Goal: Task Accomplishment & Management: Use online tool/utility

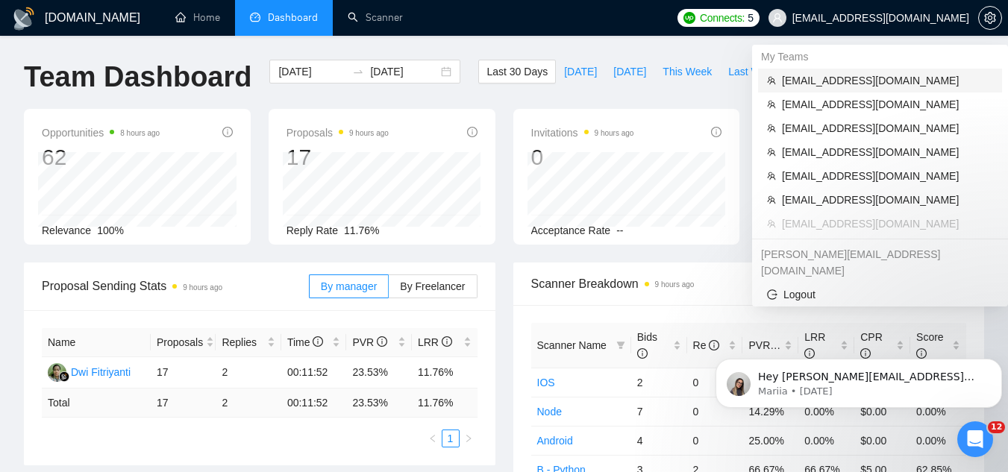
click at [850, 78] on span "[EMAIL_ADDRESS][DOMAIN_NAME]" at bounding box center [887, 80] width 211 height 16
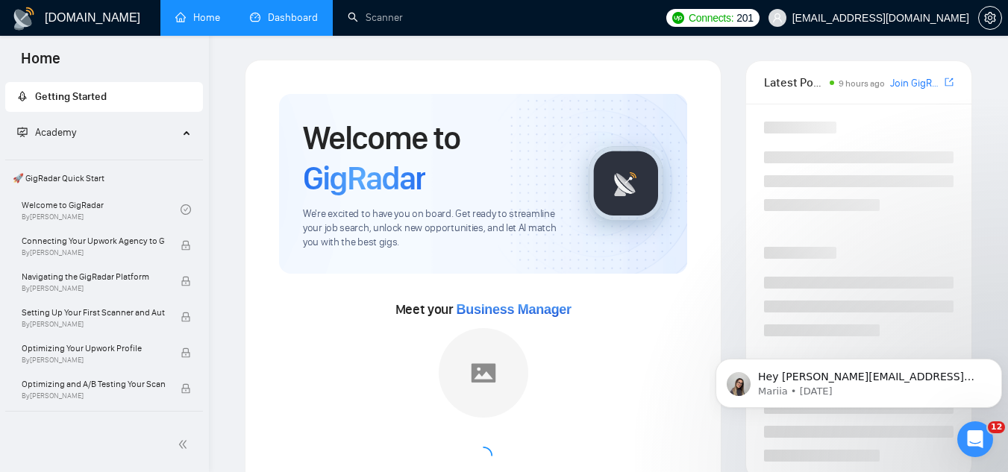
click at [310, 23] on link "Dashboard" at bounding box center [284, 17] width 68 height 13
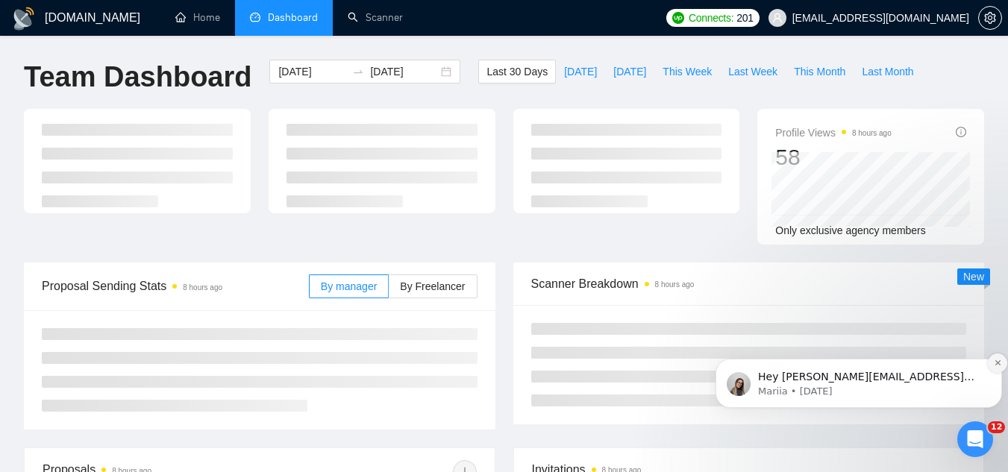
click at [988, 364] on button "Dismiss notification" at bounding box center [996, 363] width 19 height 19
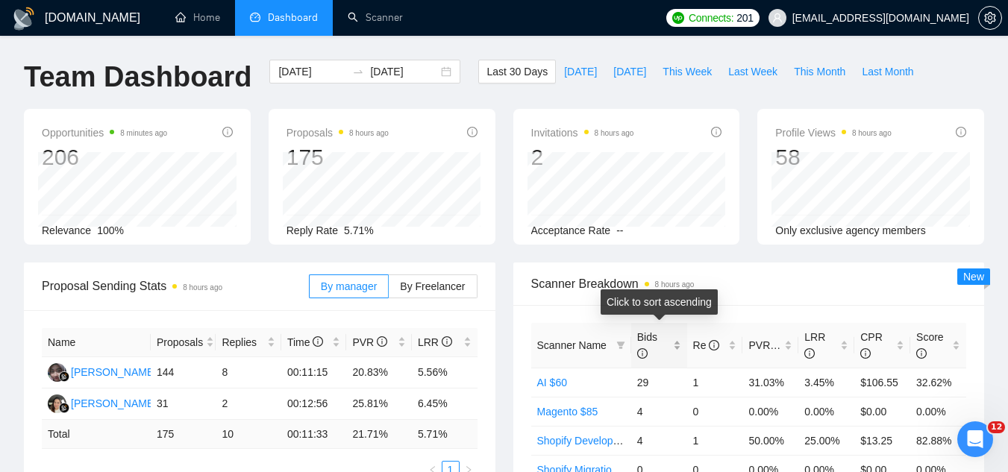
click at [676, 338] on div "Bids" at bounding box center [659, 345] width 44 height 33
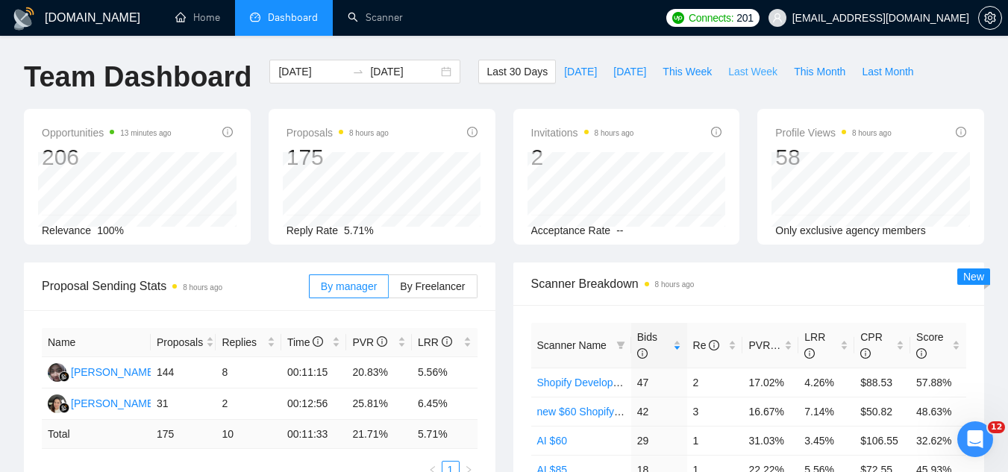
click at [736, 69] on span "Last Week" at bounding box center [752, 71] width 49 height 16
type input "[DATE]"
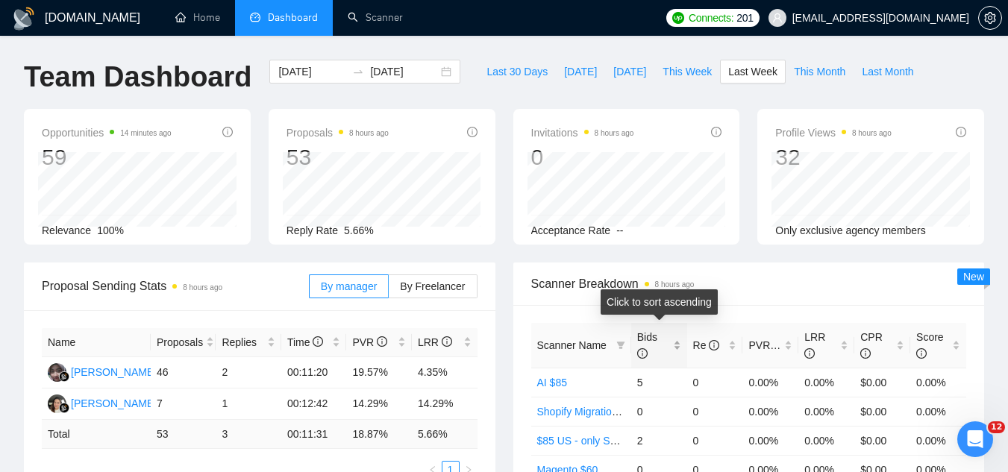
click at [676, 343] on div "Bids" at bounding box center [659, 345] width 44 height 33
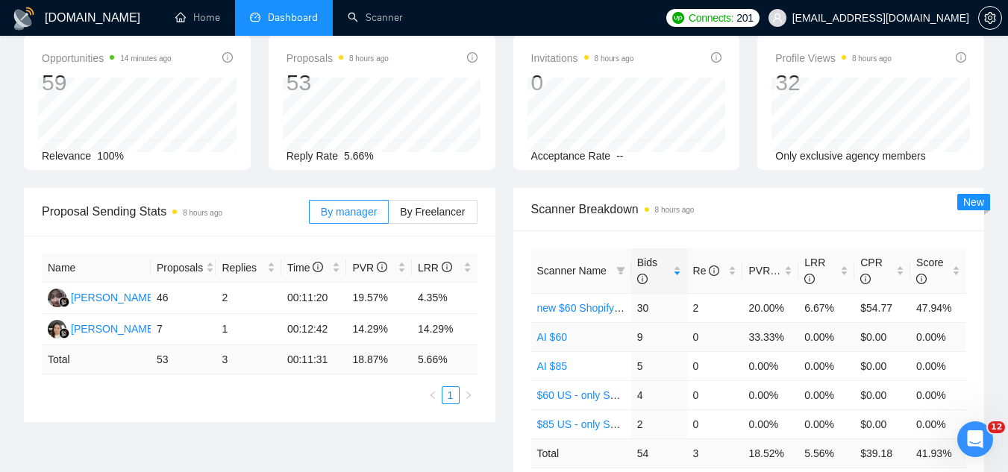
click at [539, 340] on link "AI $60" at bounding box center [552, 337] width 30 height 12
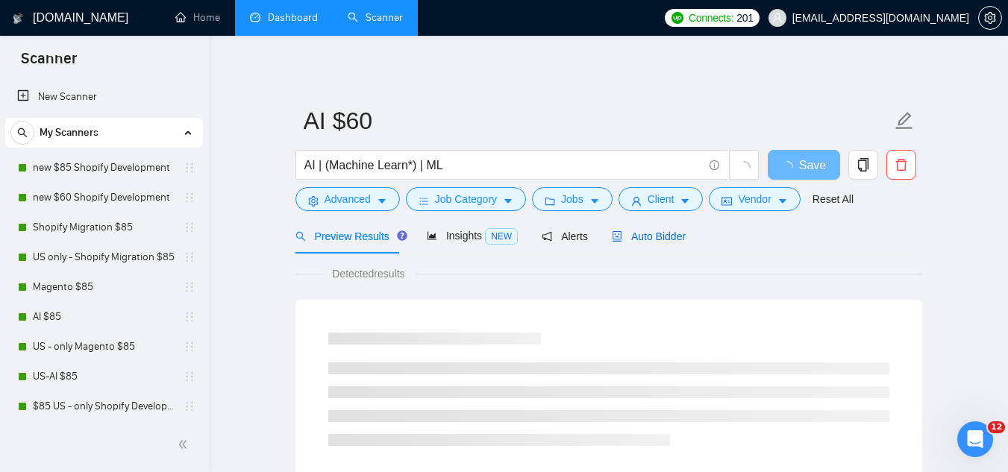
click at [653, 235] on span "Auto Bidder" at bounding box center [649, 236] width 74 height 12
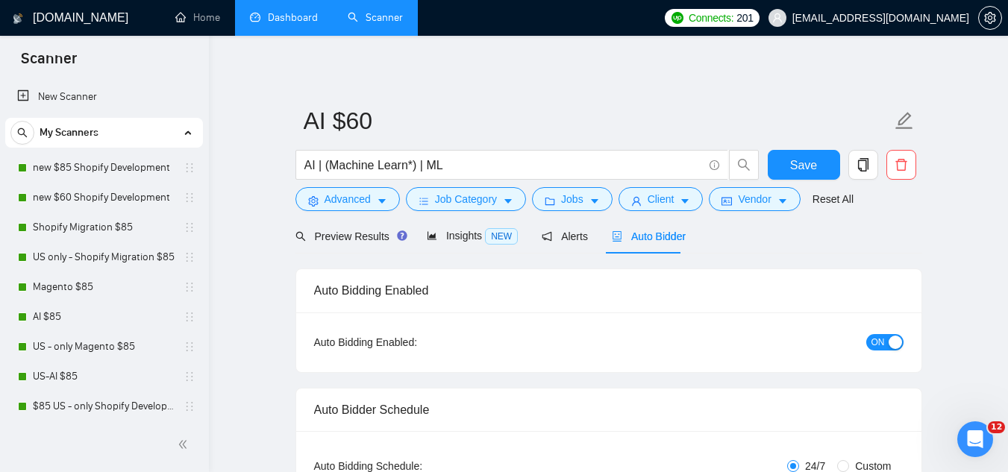
click at [304, 24] on link "Dashboard" at bounding box center [284, 17] width 68 height 13
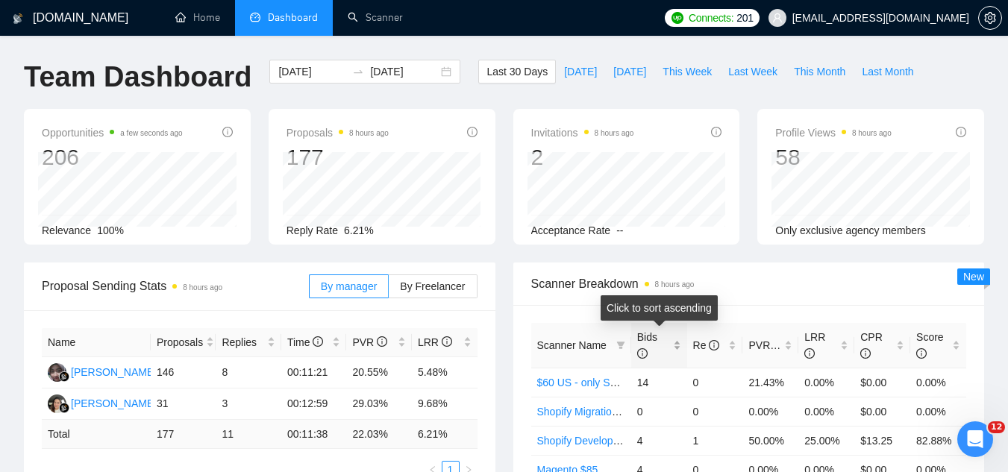
click at [676, 346] on div "Bids" at bounding box center [659, 345] width 44 height 33
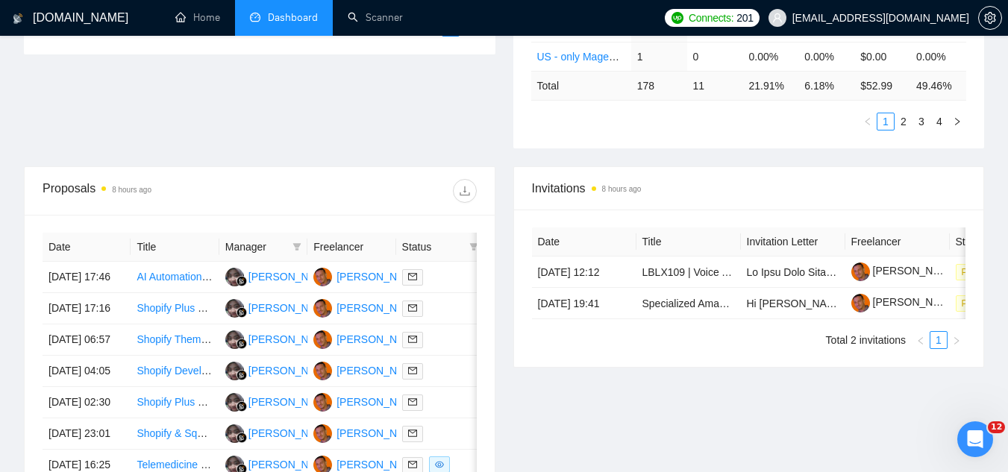
scroll to position [522, 0]
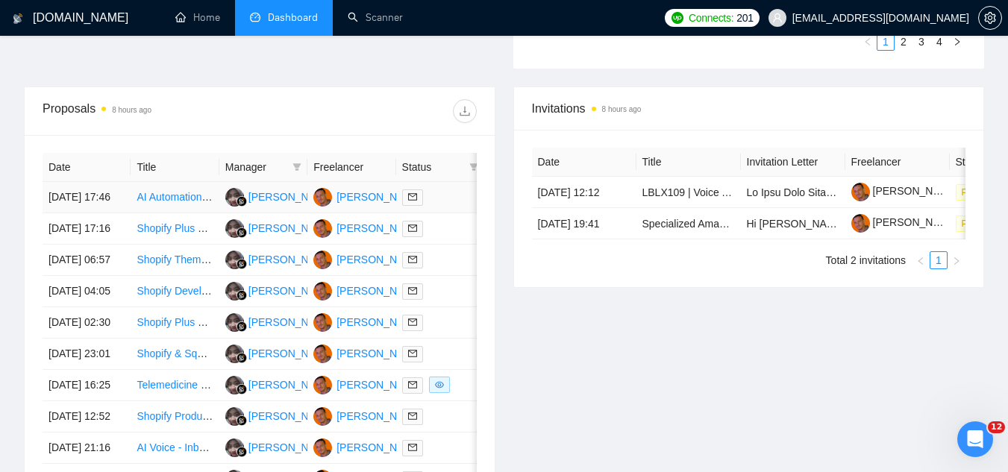
click at [169, 213] on td "AI Automation & Workflow Developer ([DOMAIN_NAME], n8n, RAG Agents, Databases)" at bounding box center [175, 197] width 88 height 31
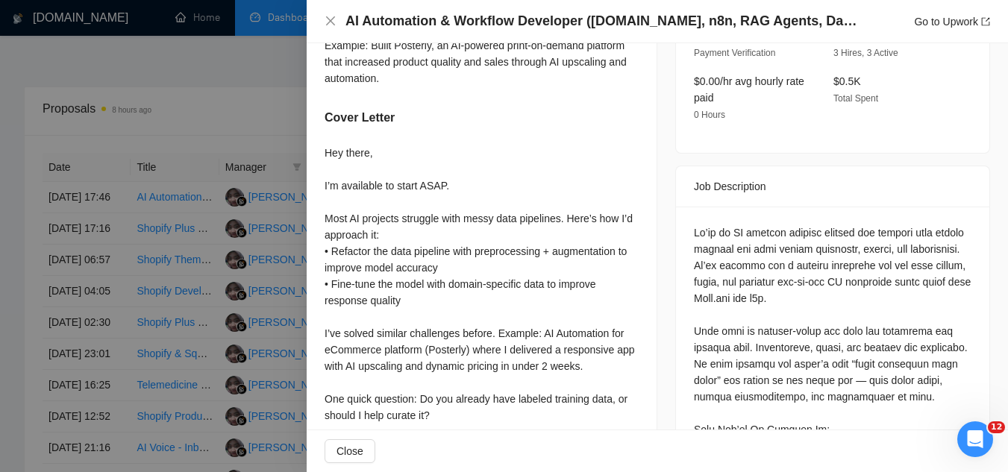
click at [157, 218] on div at bounding box center [504, 236] width 1008 height 472
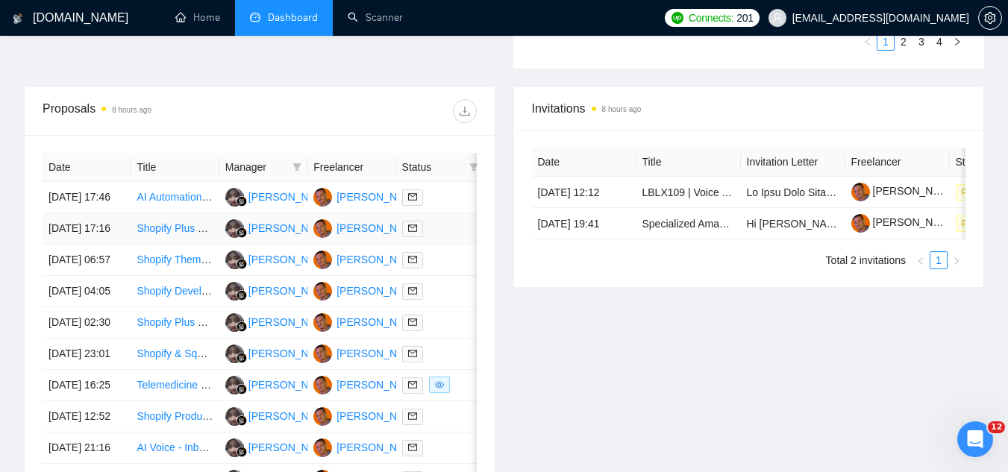
click at [169, 245] on td "Shopify Plus Developer for Supplement Brand" at bounding box center [175, 228] width 88 height 31
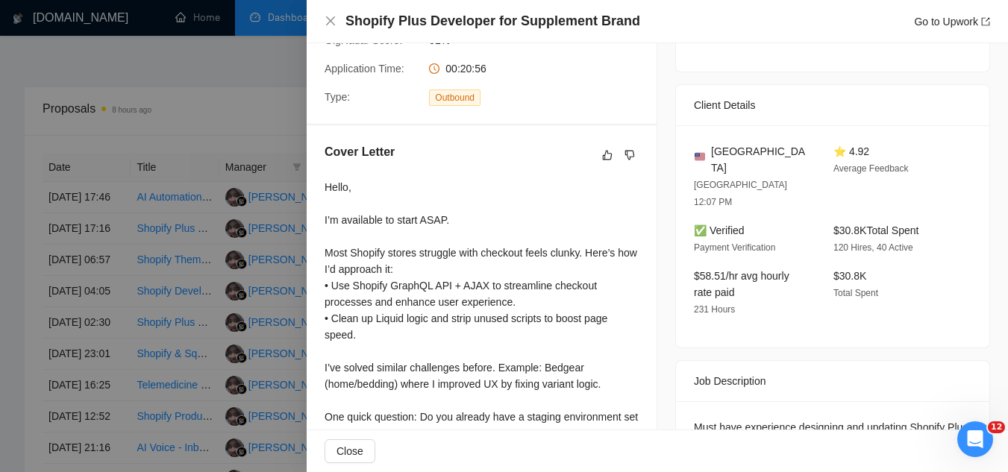
scroll to position [351, 0]
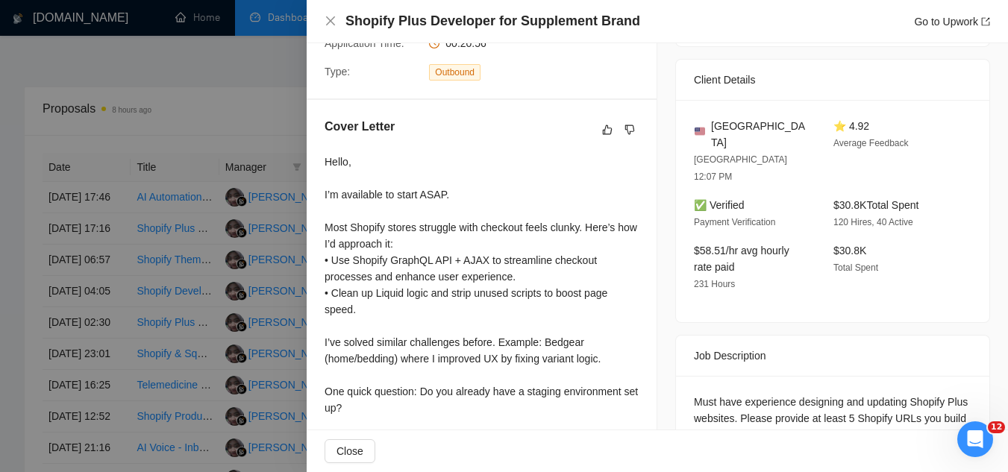
click at [171, 403] on div at bounding box center [504, 236] width 1008 height 472
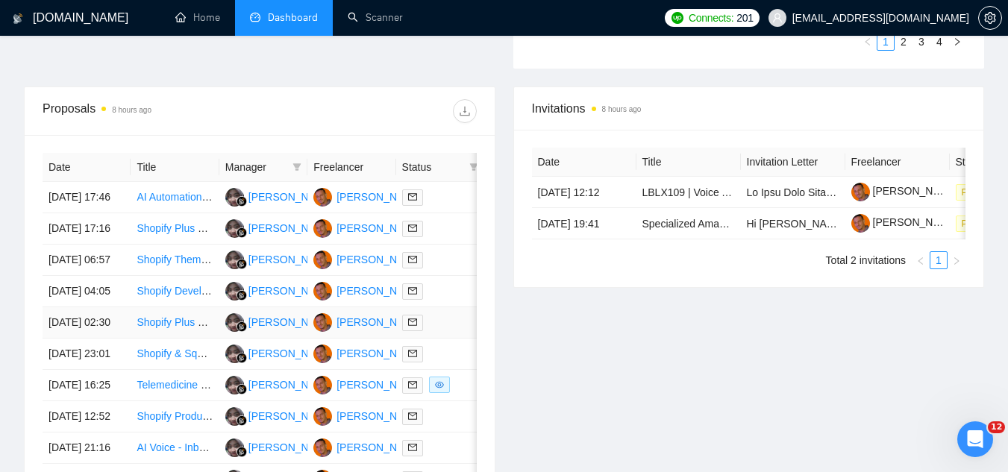
click at [170, 339] on td "Shopify Plus Developer Needed for Ongoing Maintenance and Upgrades" at bounding box center [175, 322] width 88 height 31
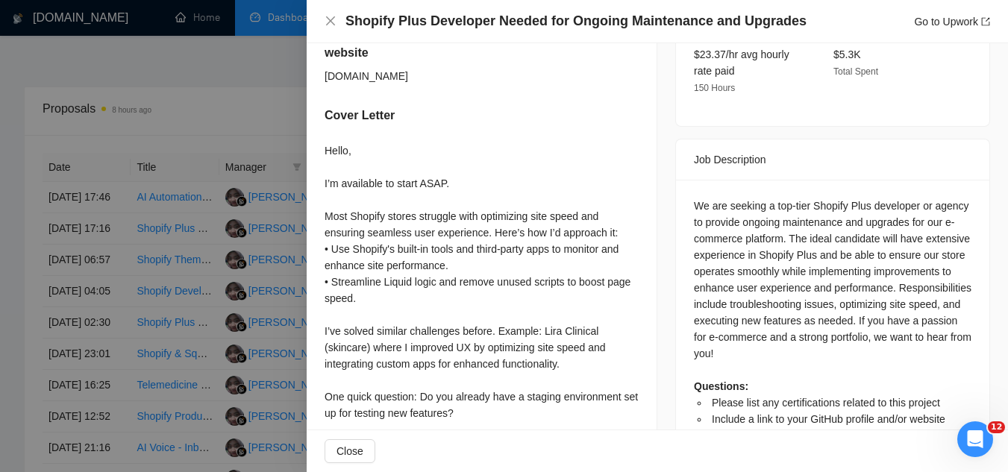
scroll to position [542, 0]
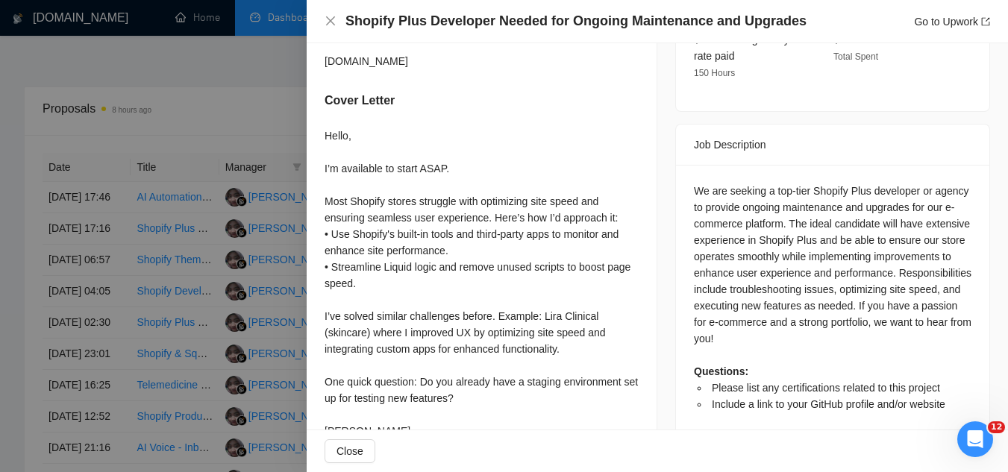
click at [180, 57] on div at bounding box center [504, 236] width 1008 height 472
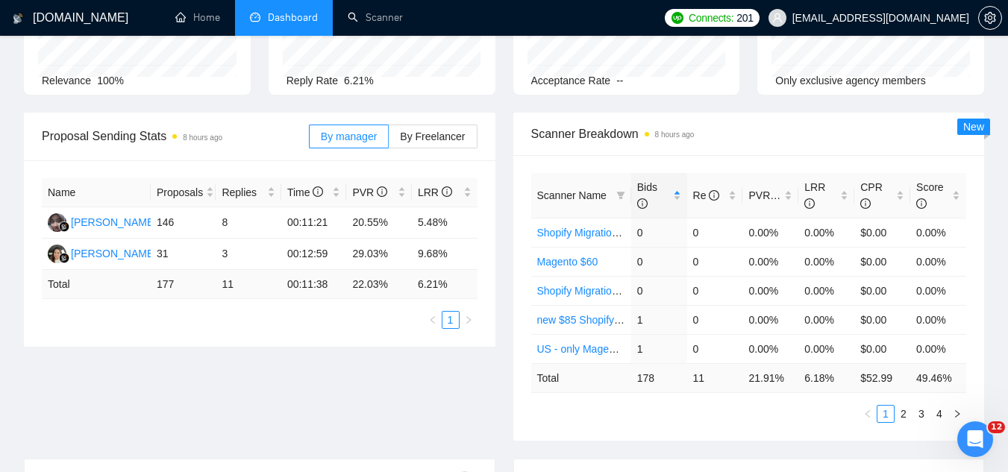
scroll to position [149, 0]
click at [677, 194] on div "Bids" at bounding box center [659, 196] width 44 height 33
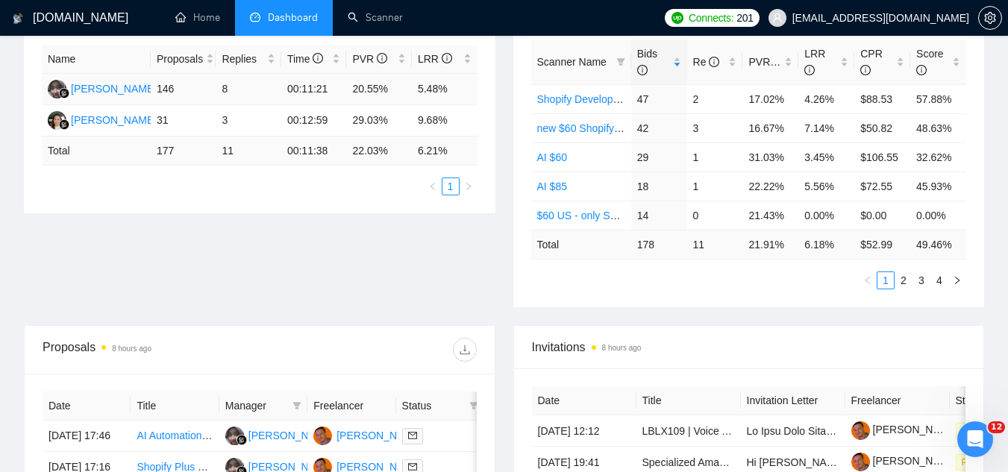
scroll to position [447, 0]
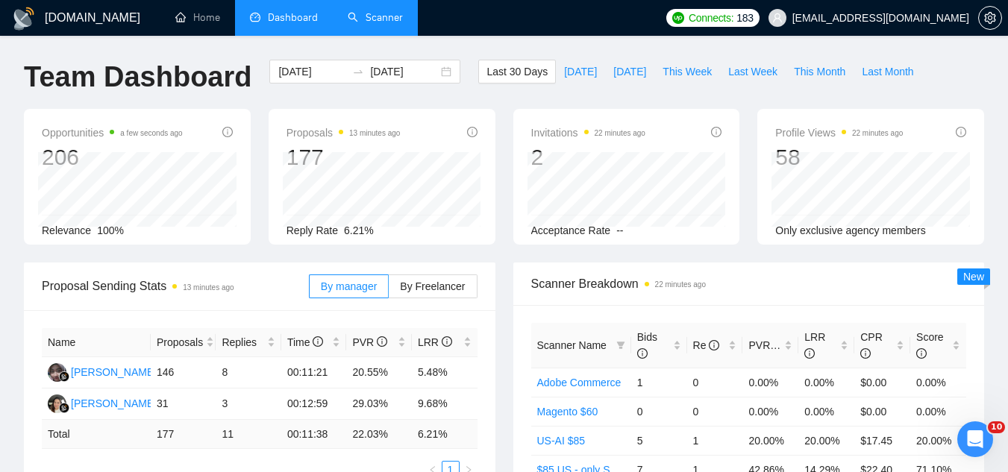
click at [379, 24] on link "Scanner" at bounding box center [375, 17] width 55 height 13
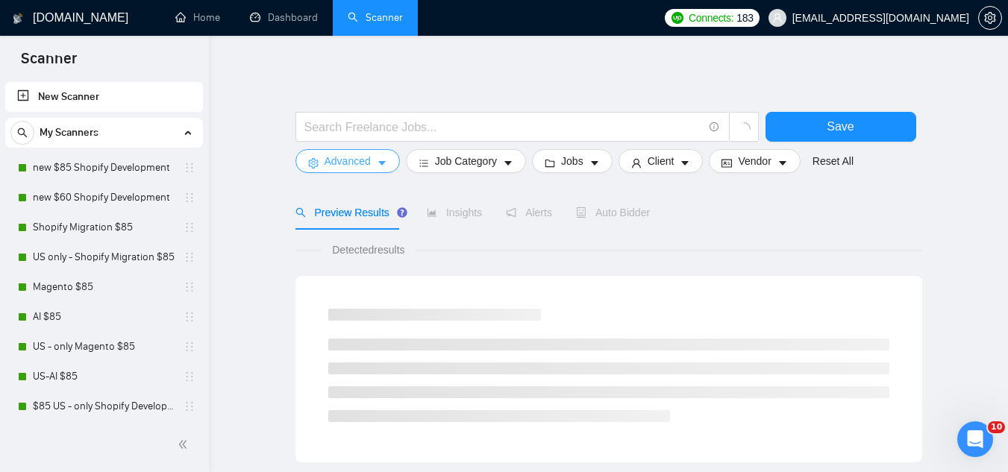
click at [337, 169] on span "Advanced" at bounding box center [347, 161] width 46 height 16
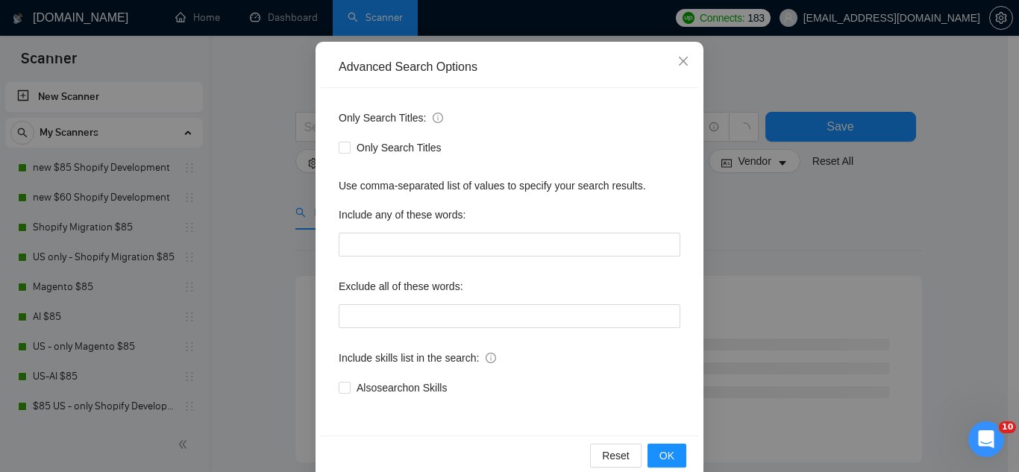
scroll to position [148, 0]
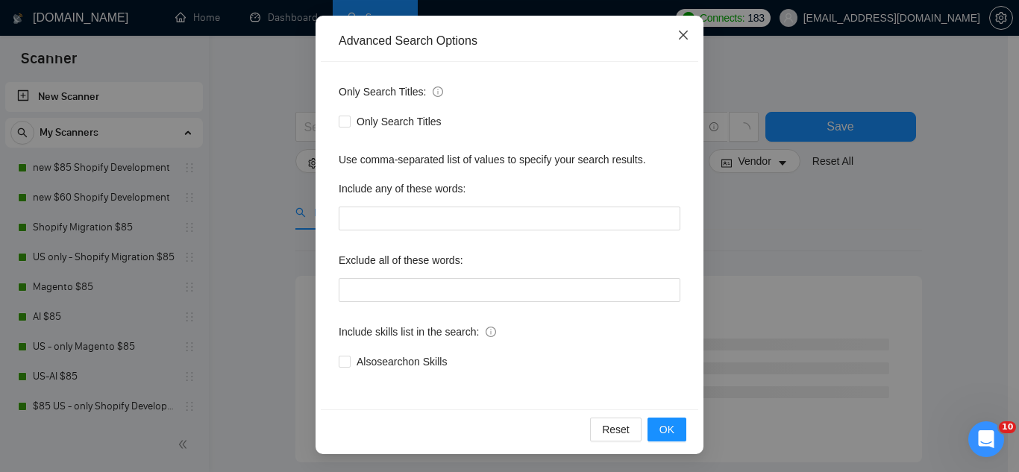
click at [680, 42] on span "Close" at bounding box center [683, 36] width 40 height 40
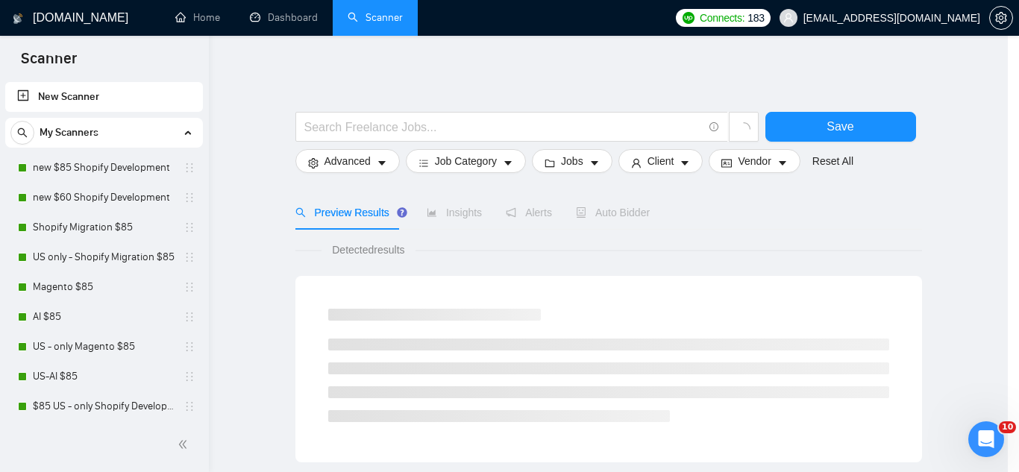
scroll to position [74, 0]
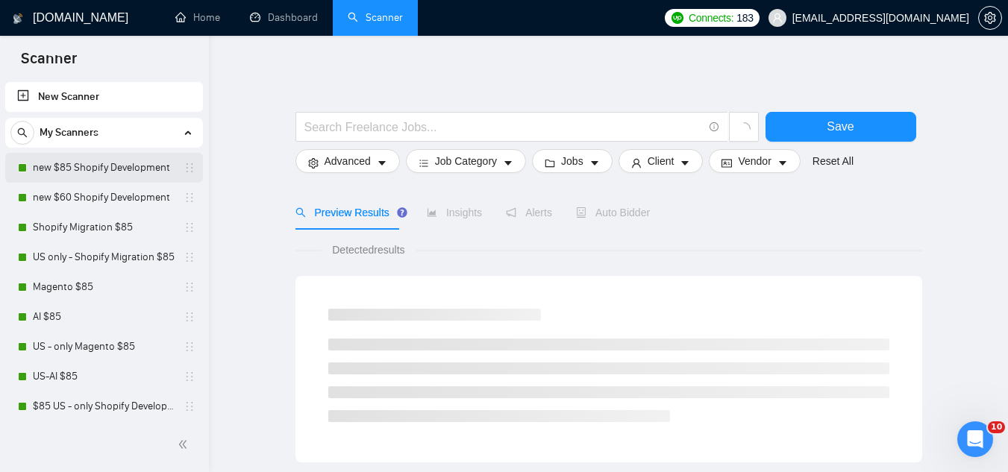
click at [129, 169] on link "new $85 Shopify Development" at bounding box center [104, 168] width 142 height 30
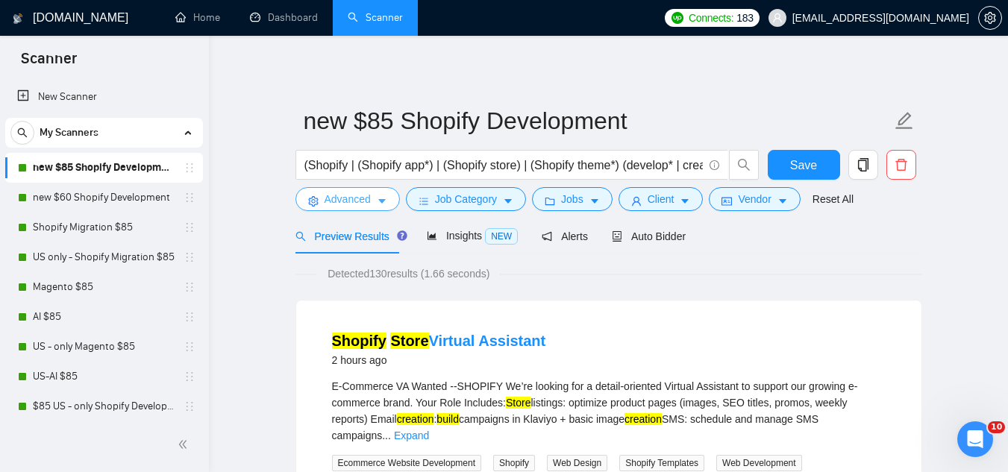
click at [350, 201] on span "Advanced" at bounding box center [347, 199] width 46 height 16
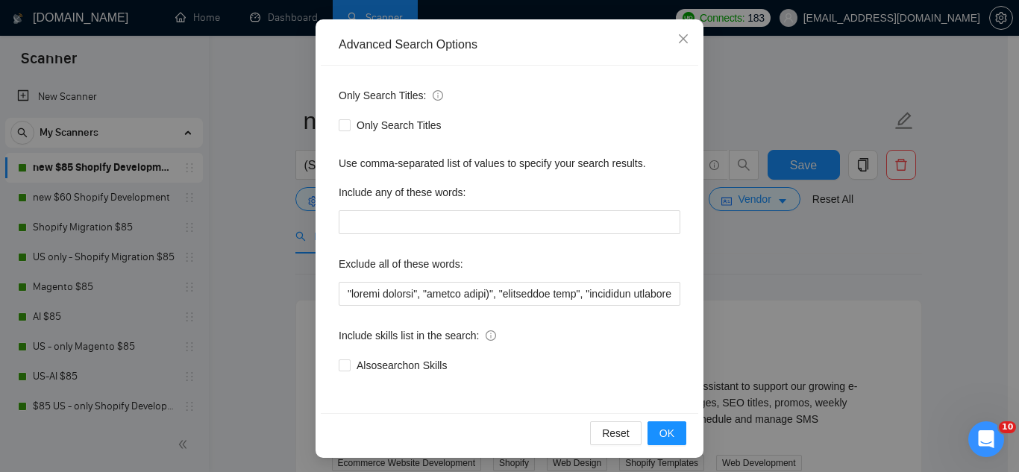
scroll to position [148, 0]
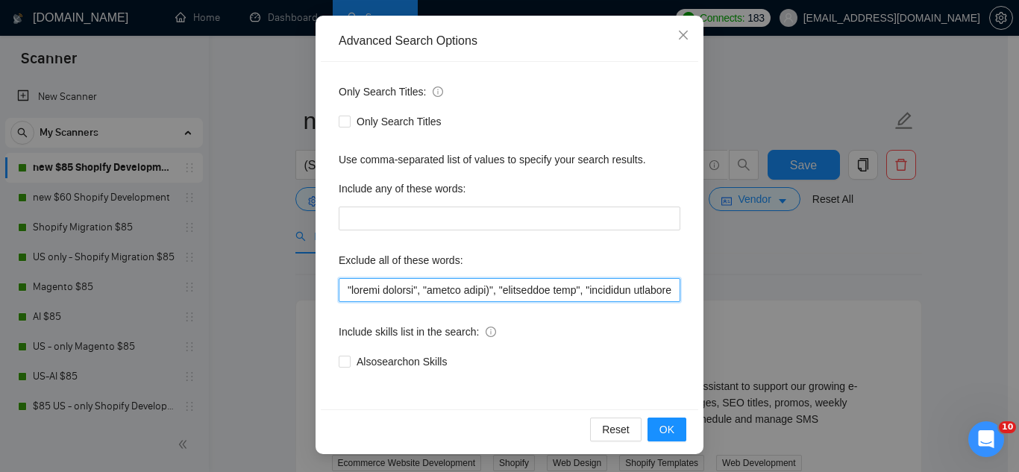
click at [339, 293] on input "text" at bounding box center [510, 290] width 342 height 24
paste input "NSAW"
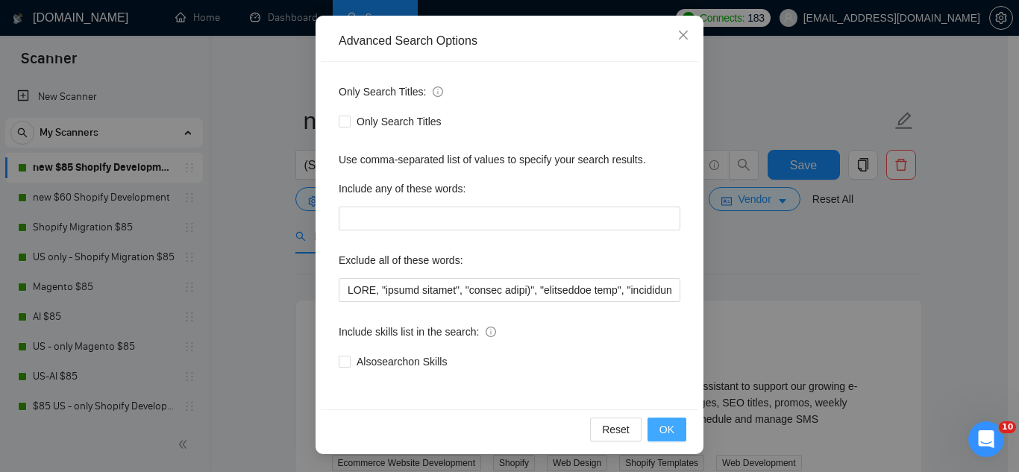
click at [650, 437] on button "OK" at bounding box center [666, 430] width 39 height 24
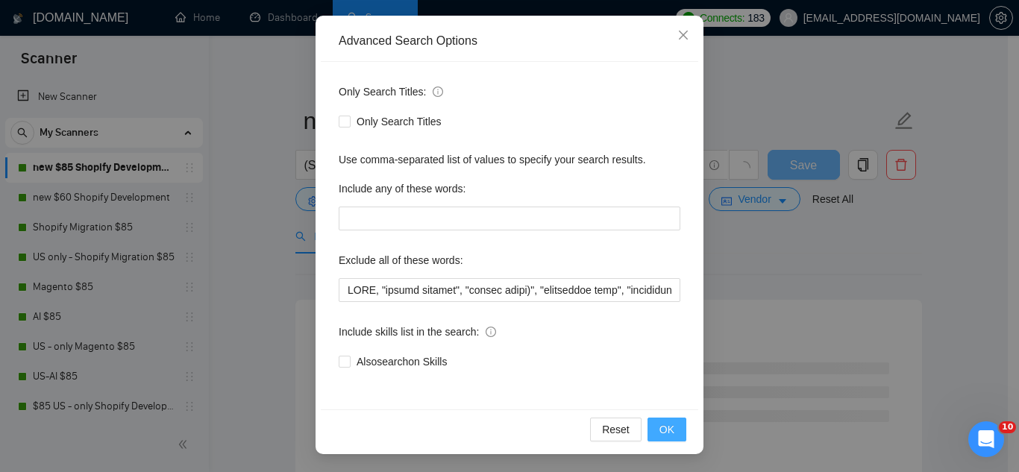
scroll to position [74, 0]
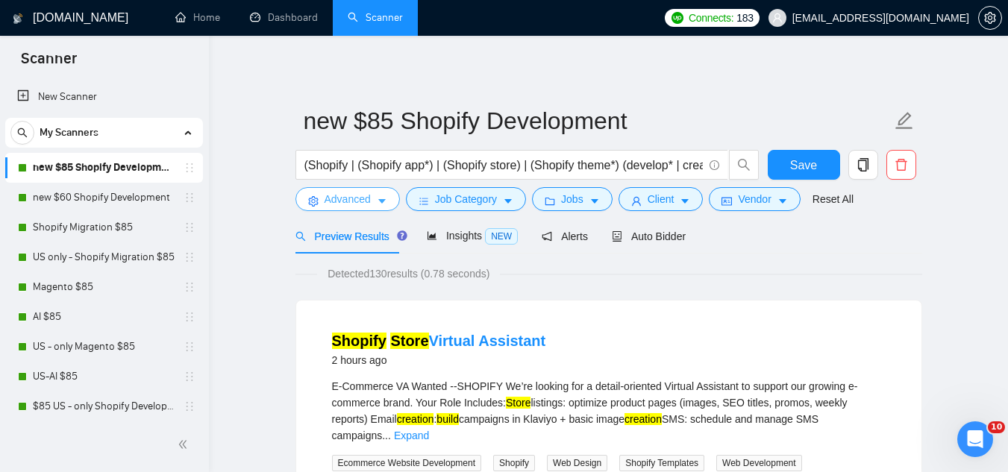
click at [341, 207] on span "Advanced" at bounding box center [347, 199] width 46 height 16
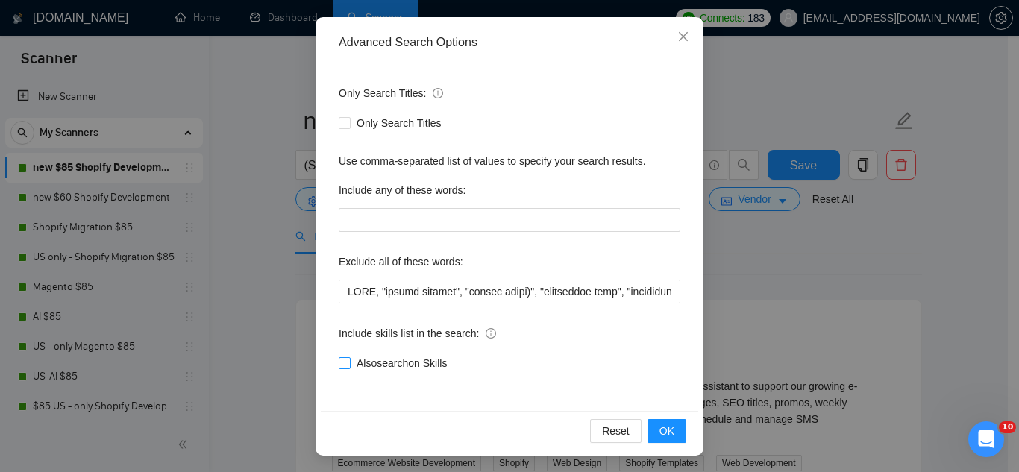
scroll to position [148, 0]
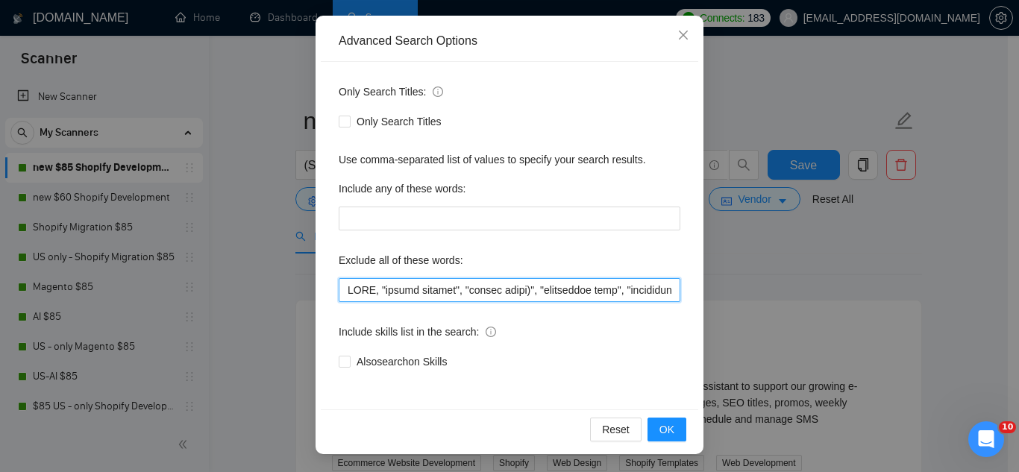
click at [340, 284] on input "text" at bounding box center [510, 290] width 342 height 24
paste input ""NSAW"
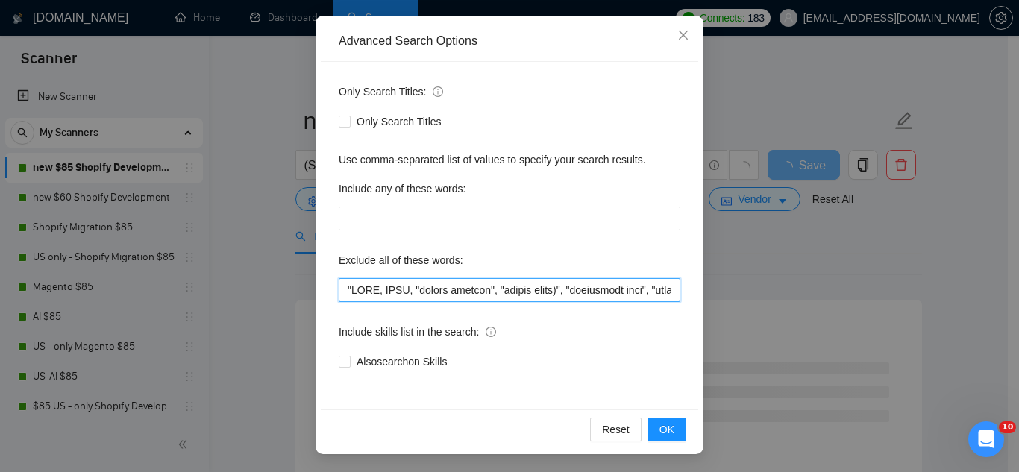
type input ""NSAW, NSAW, "profit sharing", "profit split)", "consultant only", "scripting s…"
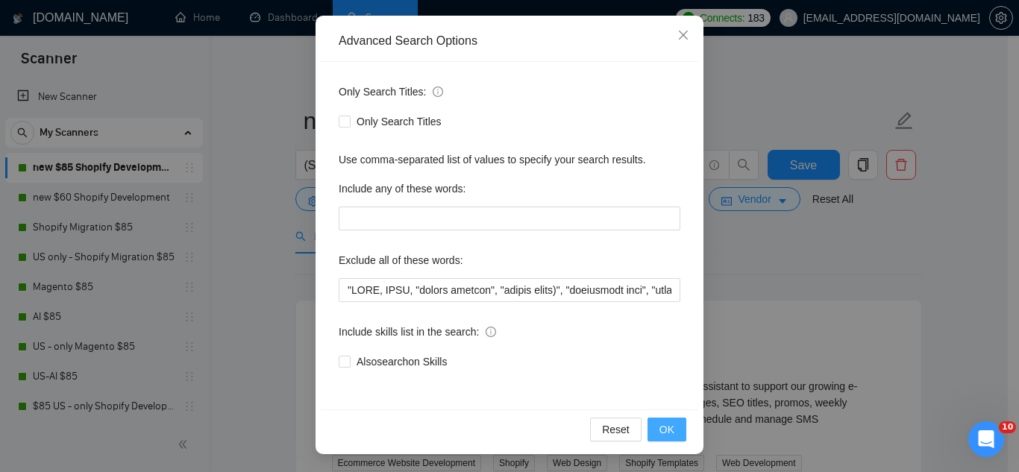
click at [669, 436] on button "OK" at bounding box center [666, 430] width 39 height 24
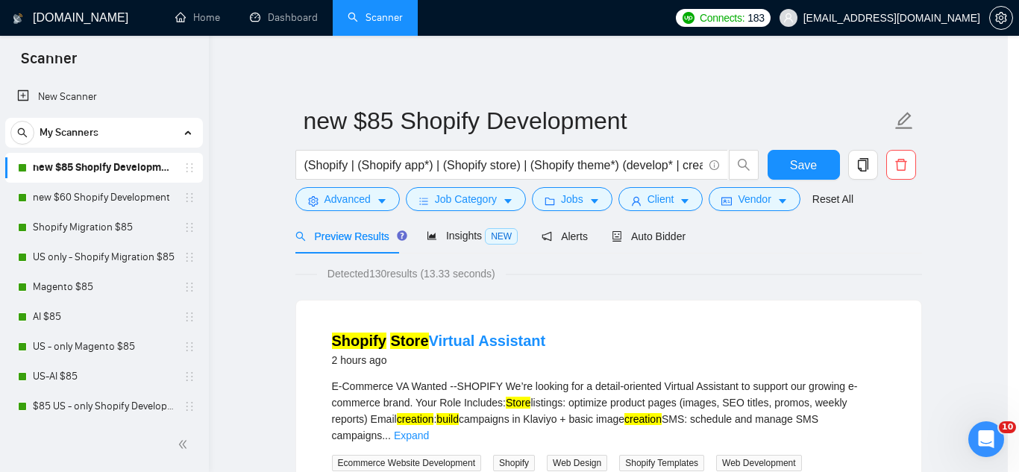
scroll to position [74, 0]
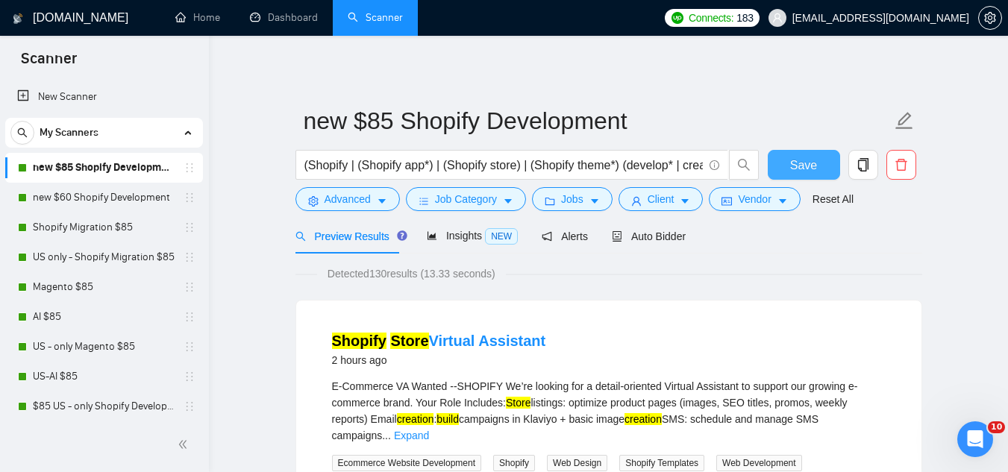
click at [804, 167] on span "Save" at bounding box center [803, 165] width 27 height 19
click at [87, 321] on link "AI $85" at bounding box center [104, 317] width 142 height 30
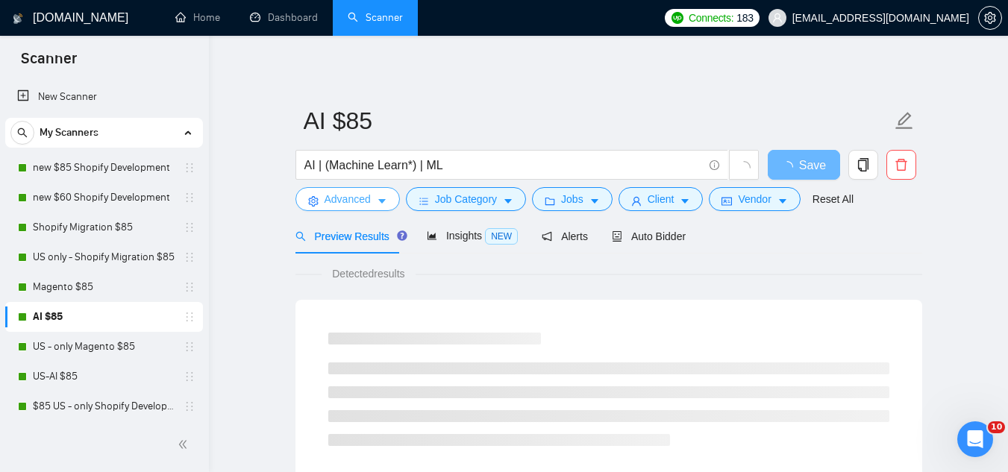
click at [341, 204] on span "Advanced" at bounding box center [347, 199] width 46 height 16
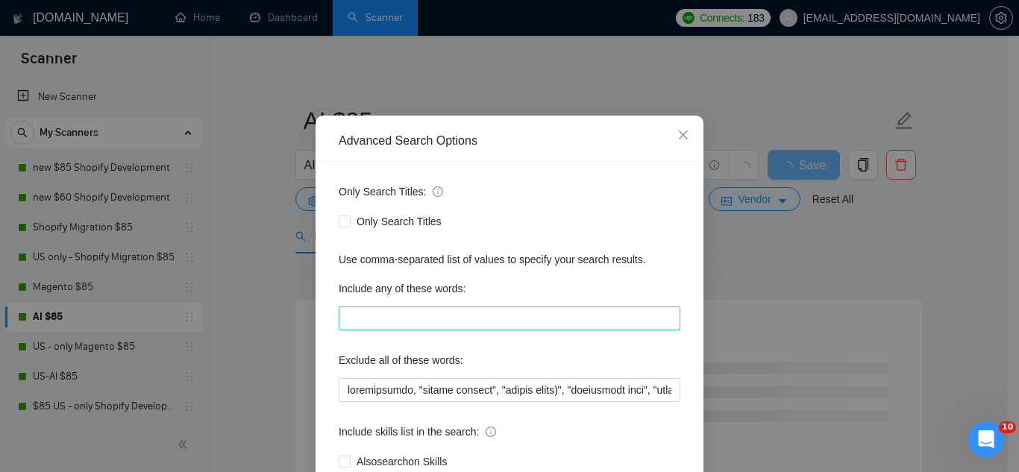
scroll to position [75, 0]
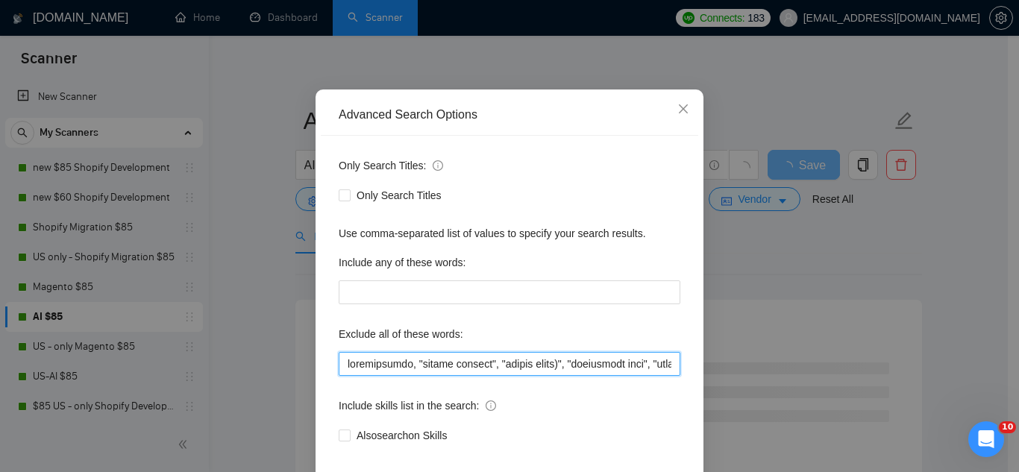
click at [342, 362] on input "text" at bounding box center [510, 364] width 342 height 24
paste input ""NSAW"
paste input "NSAW"
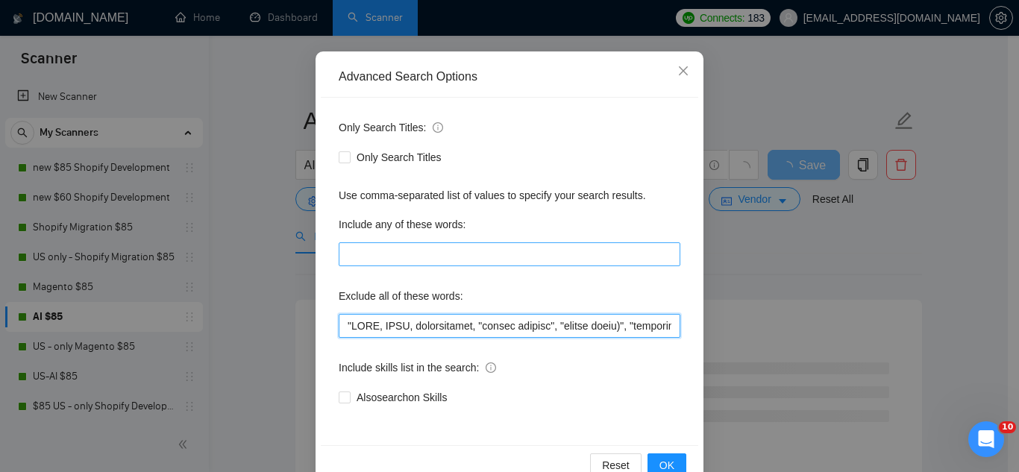
scroll to position [148, 0]
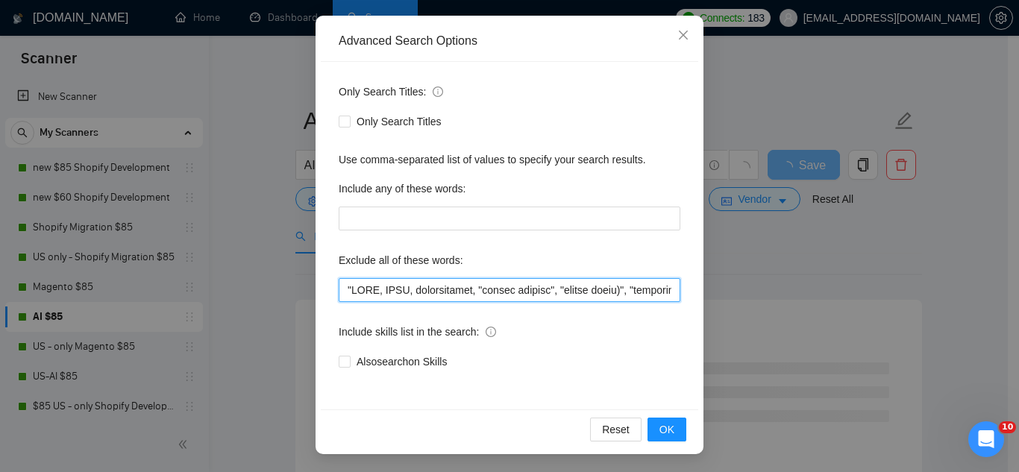
type input ""NSAW, NSAW, consultation, "profit sharing", "profit split)", "consultant only"…"
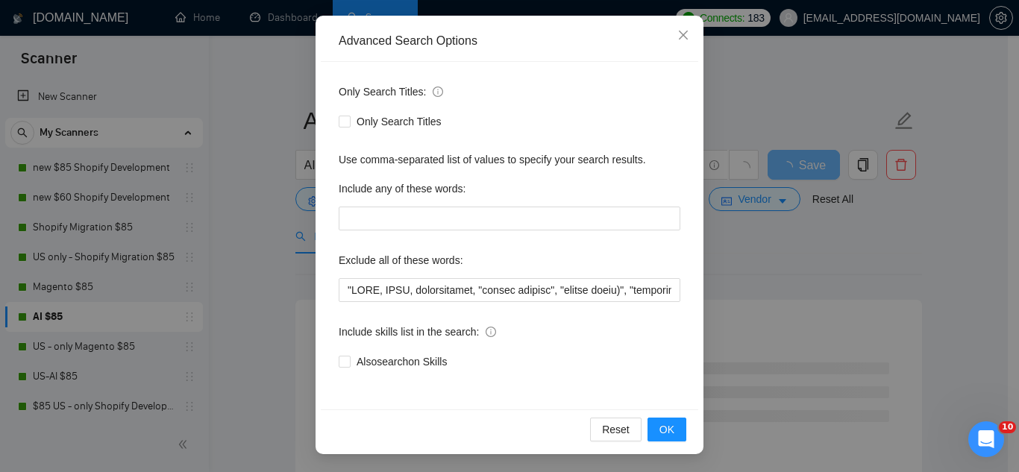
click at [665, 444] on div "Reset OK" at bounding box center [509, 429] width 377 height 40
click at [660, 435] on span "OK" at bounding box center [666, 429] width 15 height 16
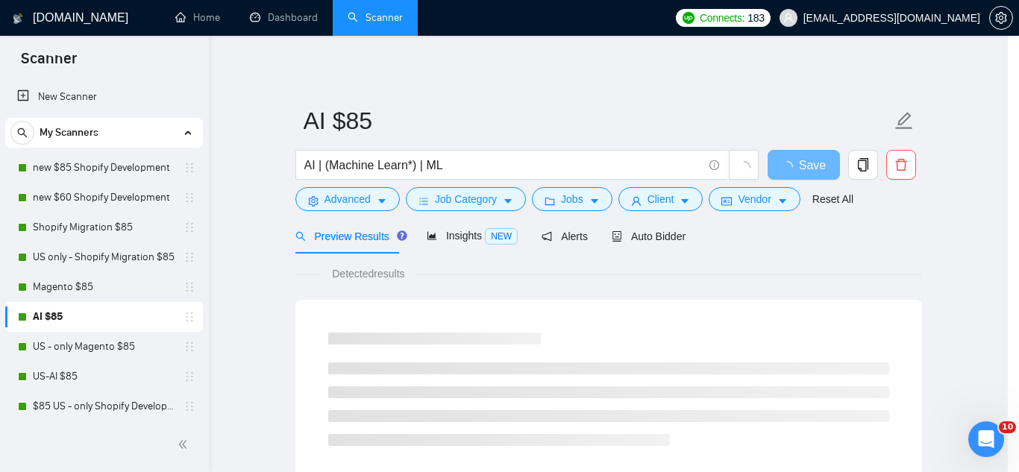
scroll to position [74, 0]
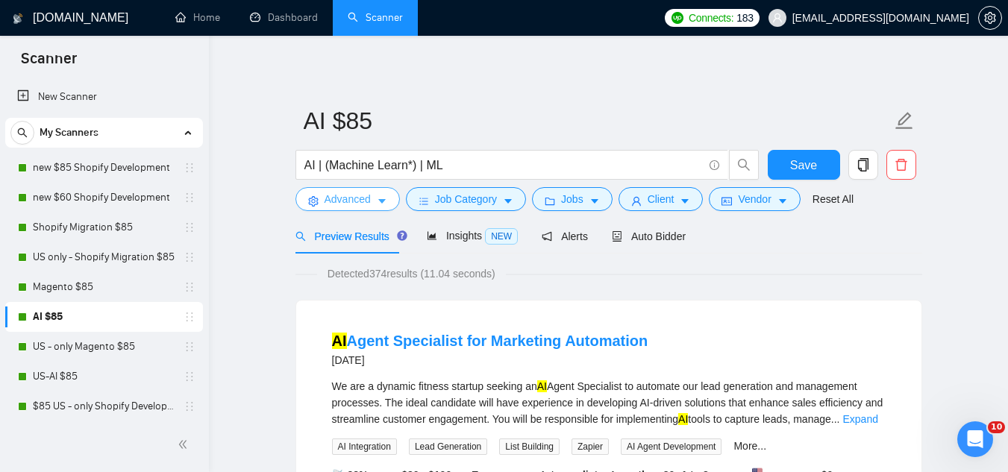
click at [344, 204] on span "Advanced" at bounding box center [347, 199] width 46 height 16
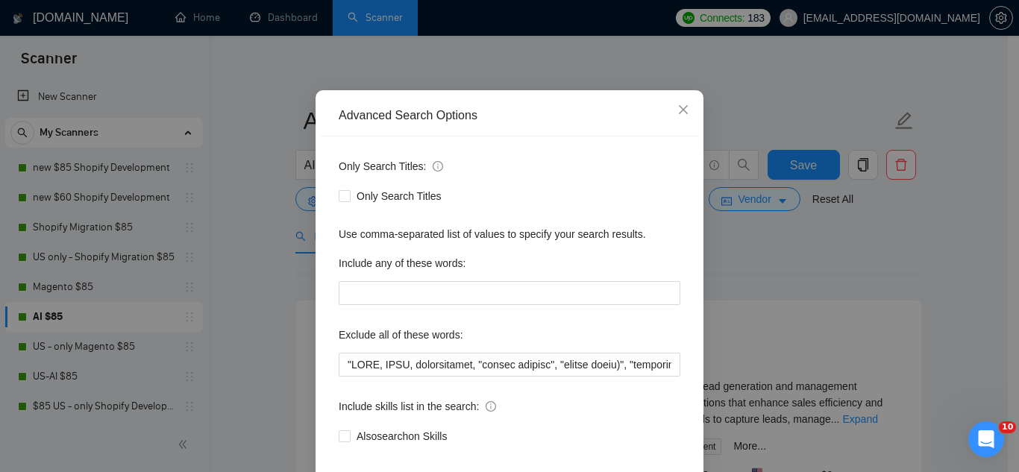
scroll to position [75, 0]
click at [682, 113] on icon "close" at bounding box center [683, 109] width 12 height 12
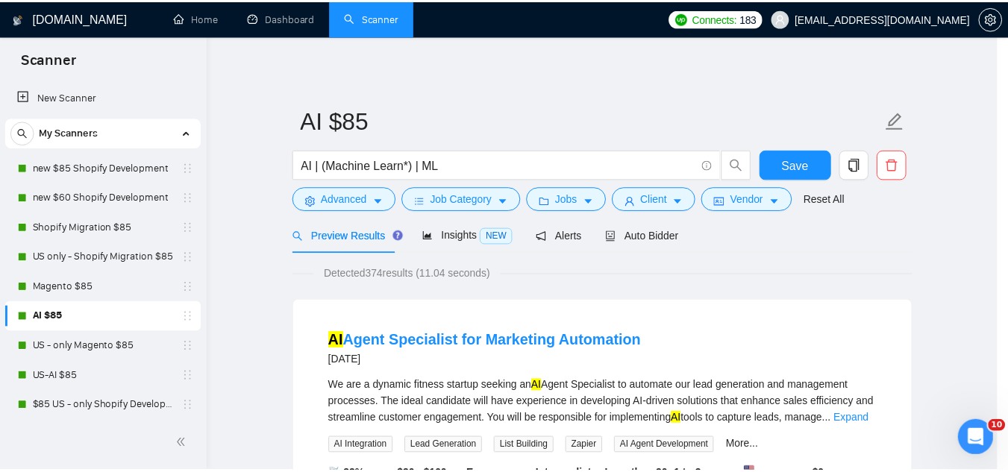
scroll to position [74, 0]
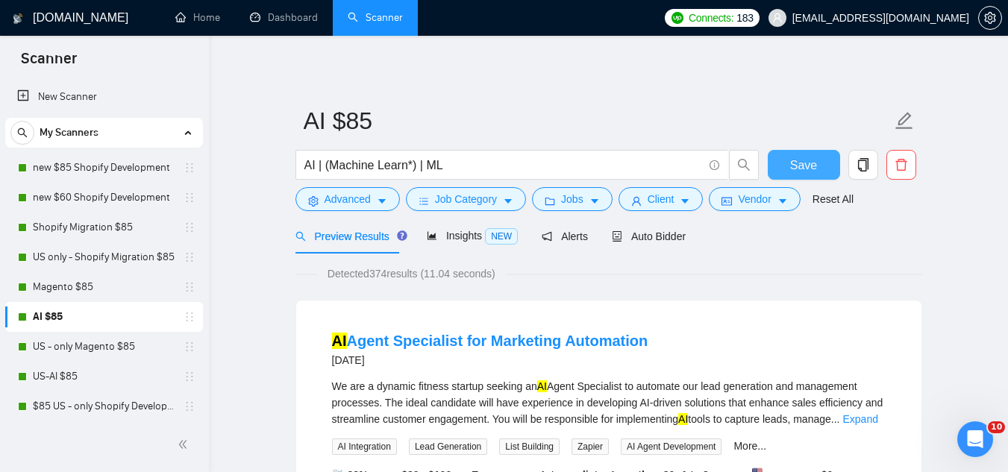
click at [796, 171] on span "Save" at bounding box center [803, 165] width 27 height 19
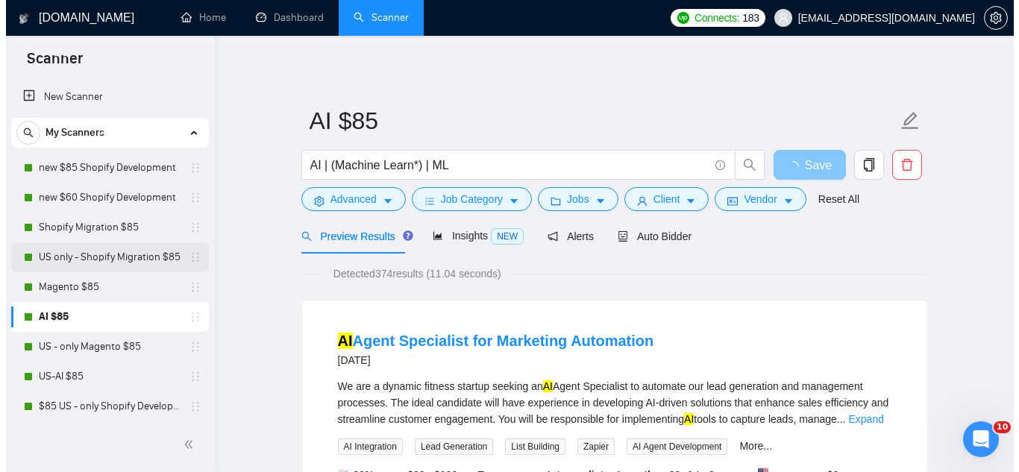
scroll to position [75, 0]
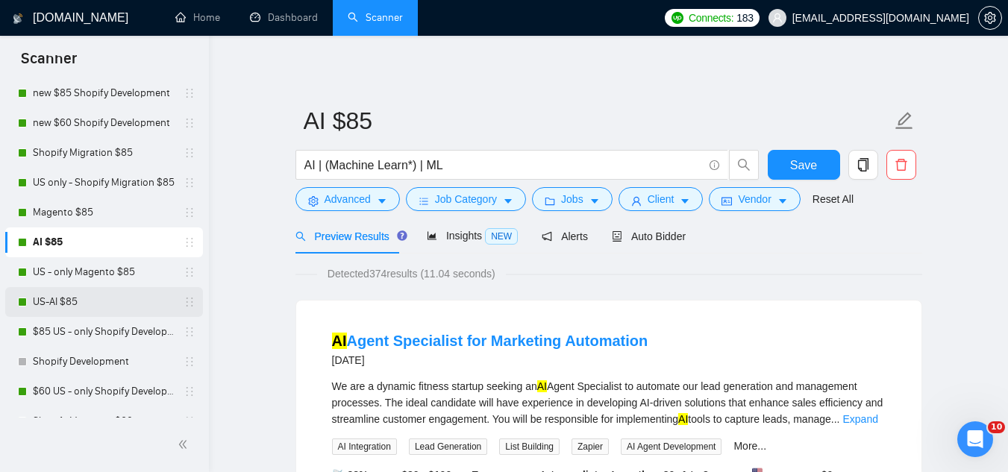
click at [132, 300] on link "US-AI $85" at bounding box center [104, 302] width 142 height 30
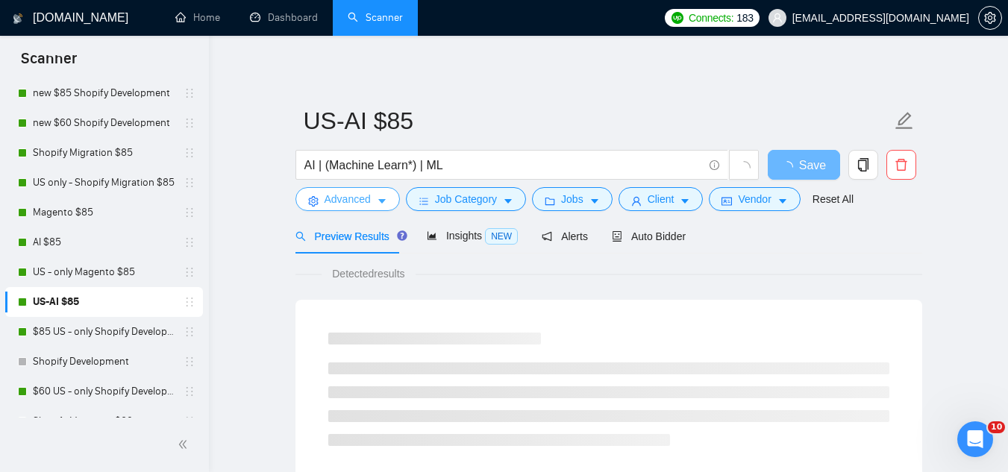
click at [336, 208] on button "Advanced" at bounding box center [347, 199] width 104 height 24
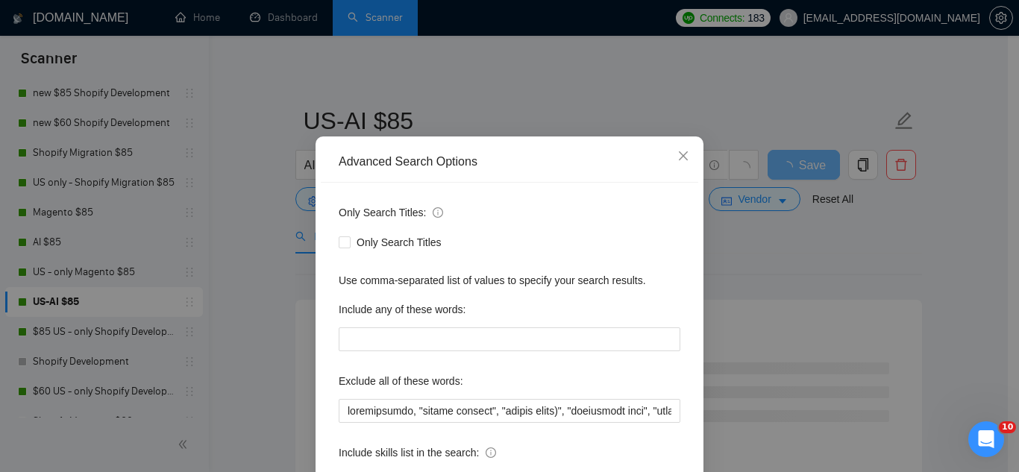
scroll to position [75, 0]
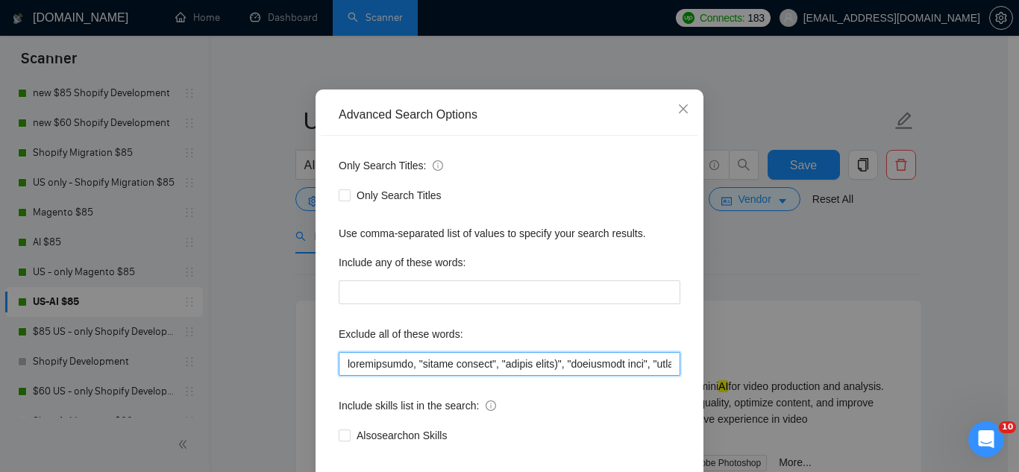
click at [339, 365] on input "text" at bounding box center [510, 364] width 342 height 24
paste input ""NSAW, NSAW,"
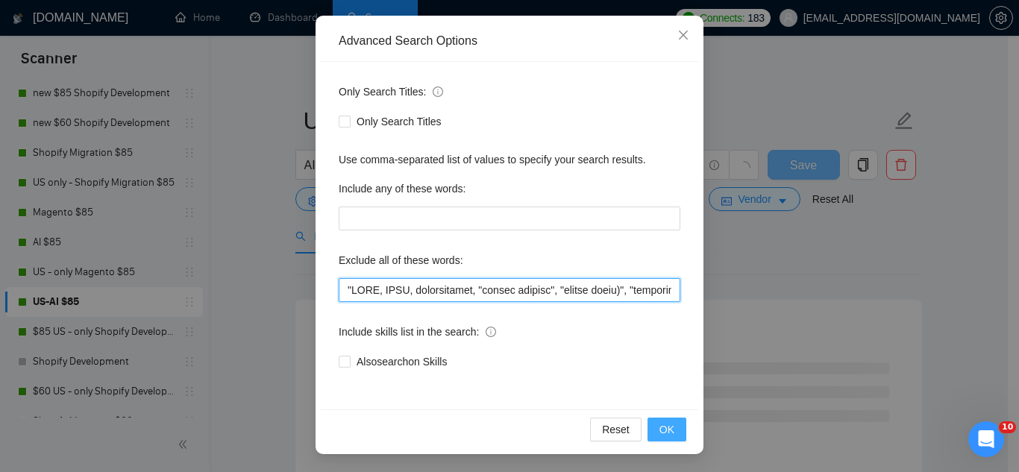
type input ""NSAW, NSAW, consultation, "profit sharing", "profit split)", "consultant only"…"
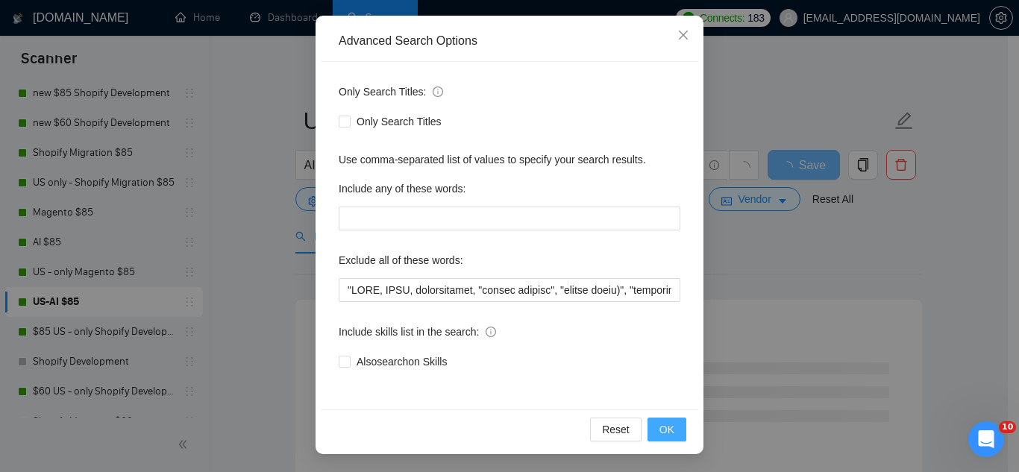
click at [662, 436] on span "OK" at bounding box center [666, 429] width 15 height 16
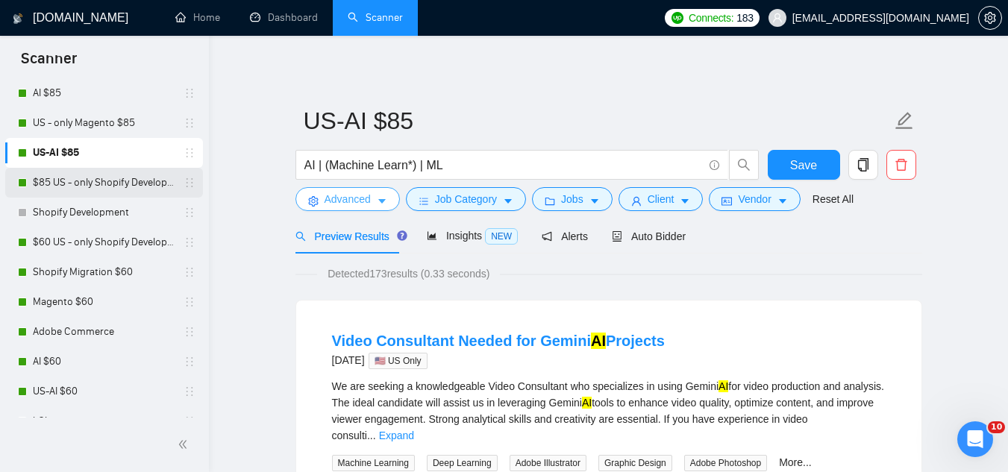
scroll to position [298, 0]
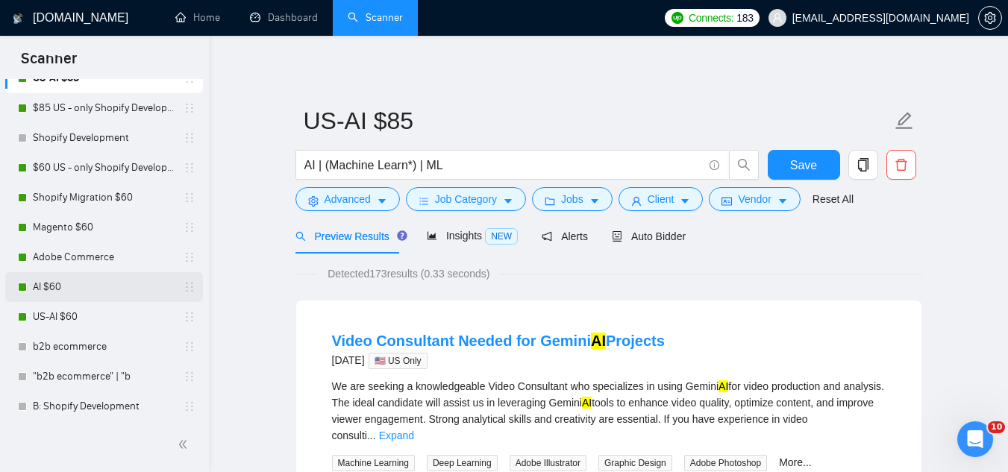
click at [92, 297] on link "AI $60" at bounding box center [104, 287] width 142 height 30
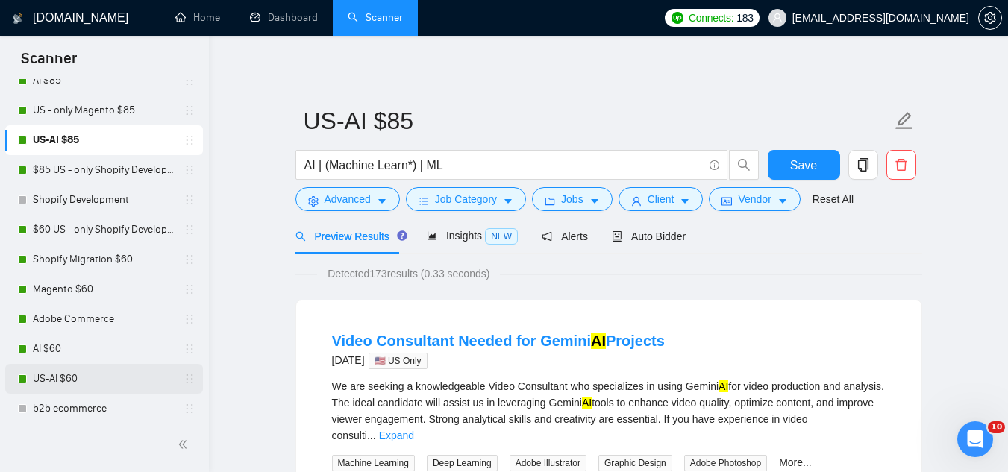
scroll to position [75, 0]
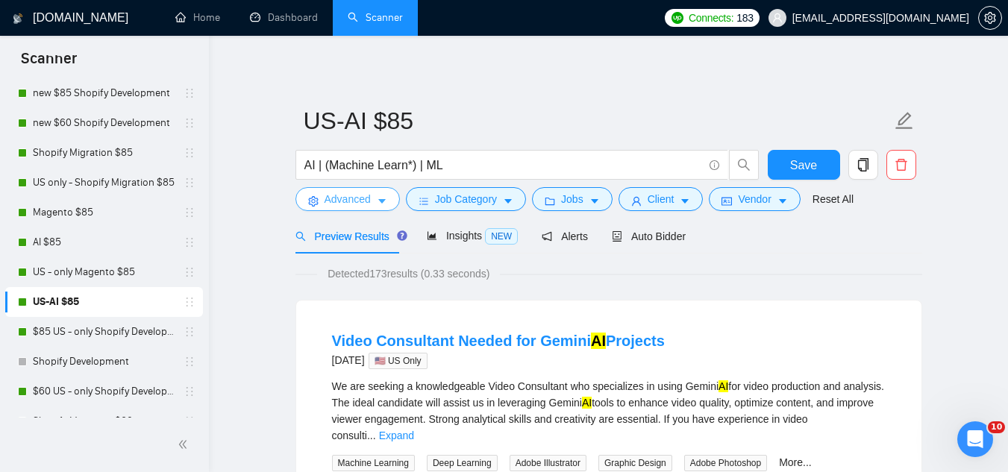
click at [339, 195] on span "Advanced" at bounding box center [347, 199] width 46 height 16
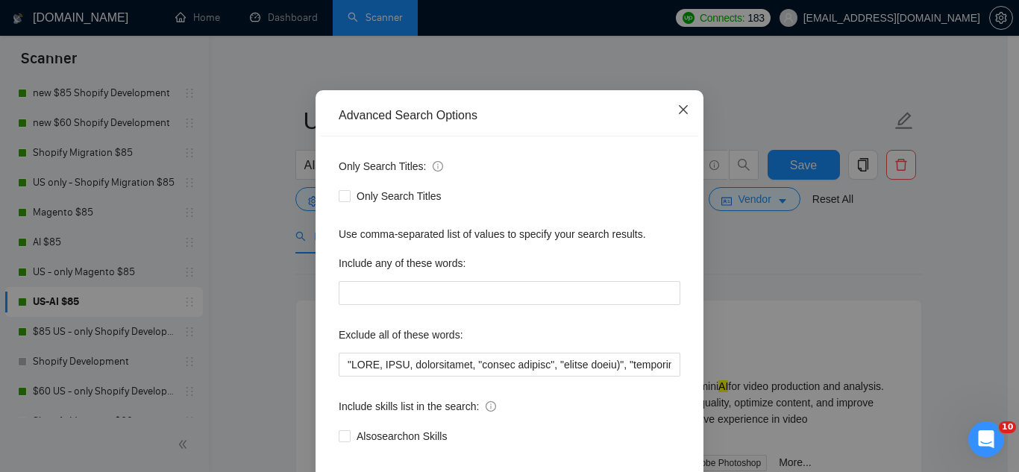
click at [679, 114] on icon "close" at bounding box center [683, 109] width 9 height 9
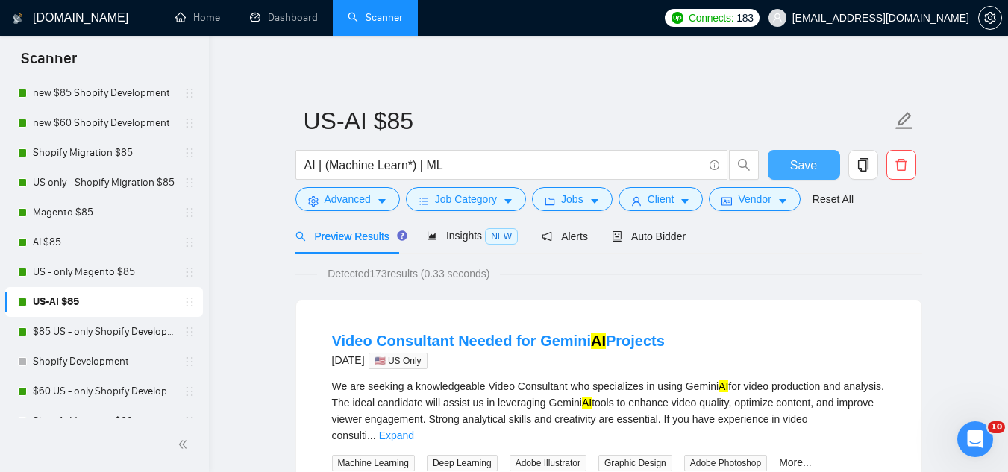
click at [785, 163] on button "Save" at bounding box center [803, 165] width 72 height 30
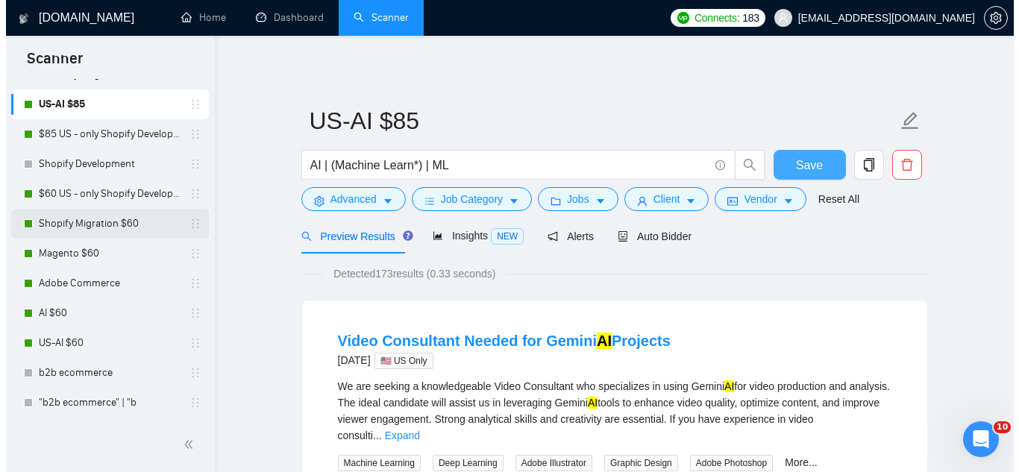
scroll to position [298, 0]
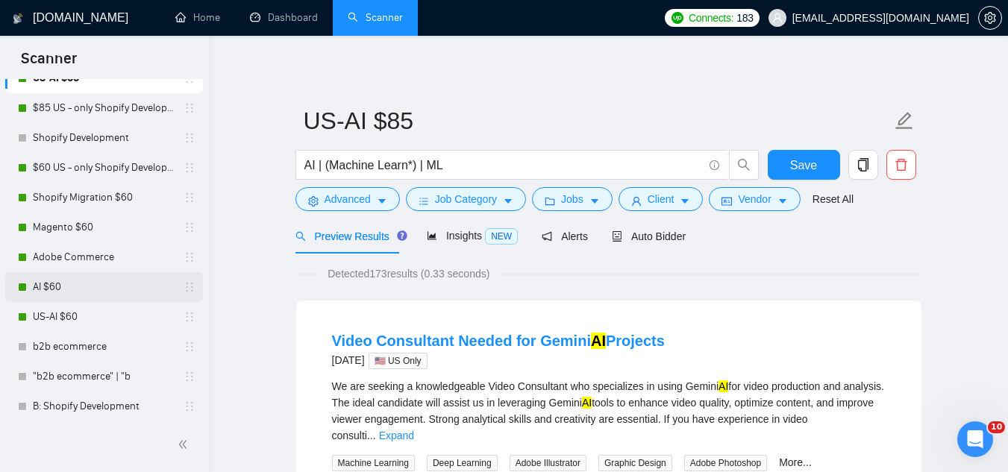
click at [100, 292] on link "AI $60" at bounding box center [104, 287] width 142 height 30
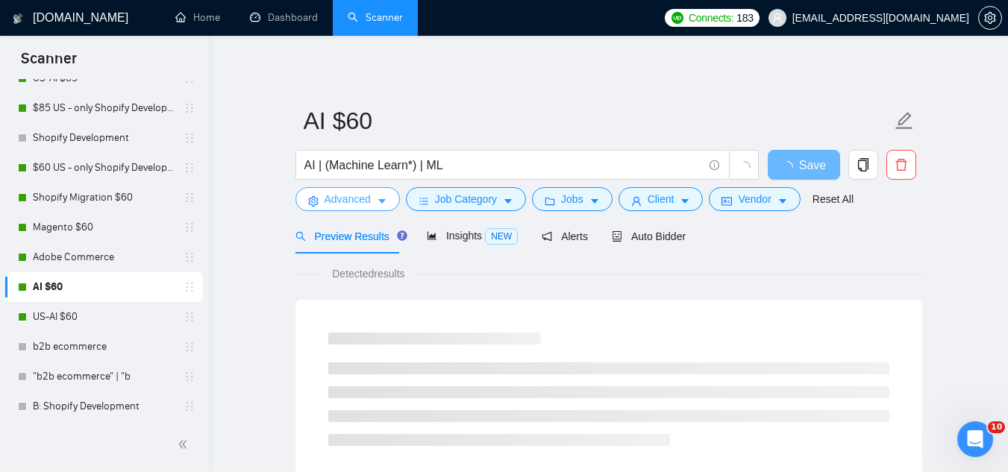
click at [353, 204] on span "Advanced" at bounding box center [347, 199] width 46 height 16
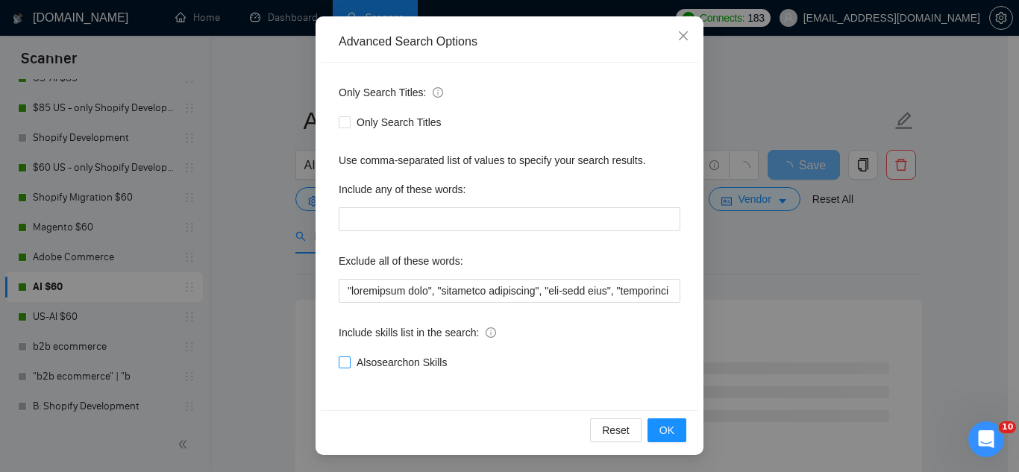
scroll to position [148, 0]
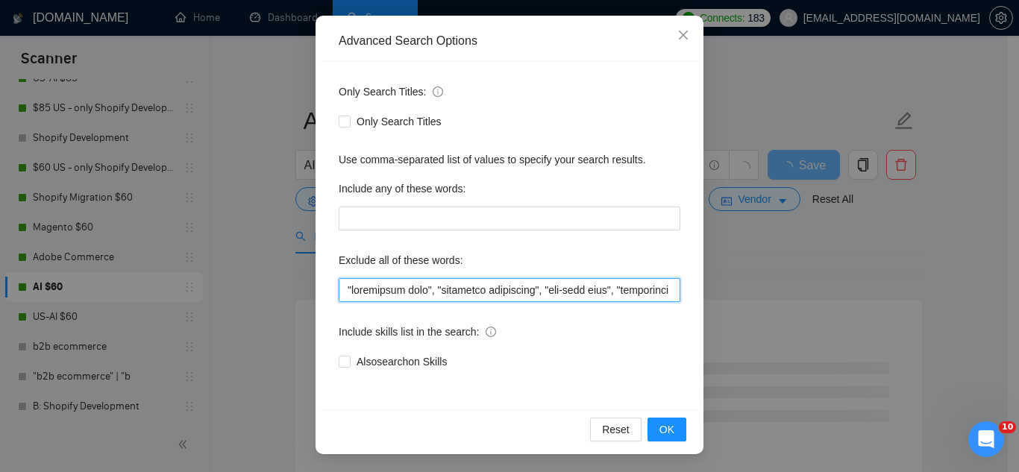
click at [339, 291] on input "text" at bounding box center [510, 290] width 342 height 24
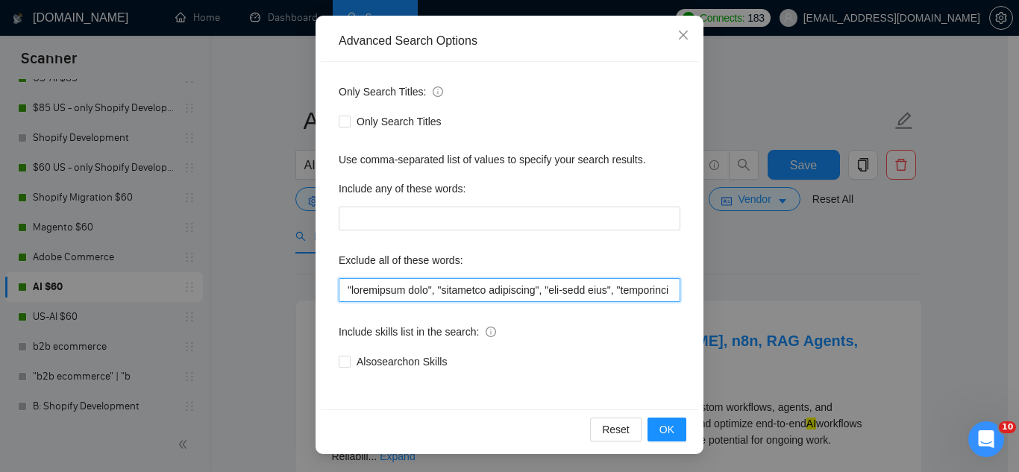
paste input ""NSAW, NSAW,"
type input ""NSAW, NSAW, "consultant only", "scripting specialist", "one-time task", "freel…"
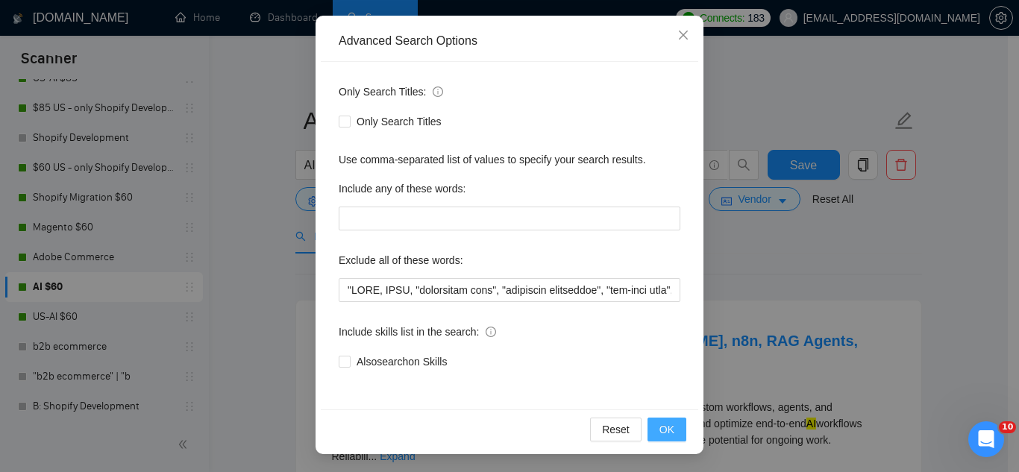
click at [659, 430] on span "OK" at bounding box center [666, 429] width 15 height 16
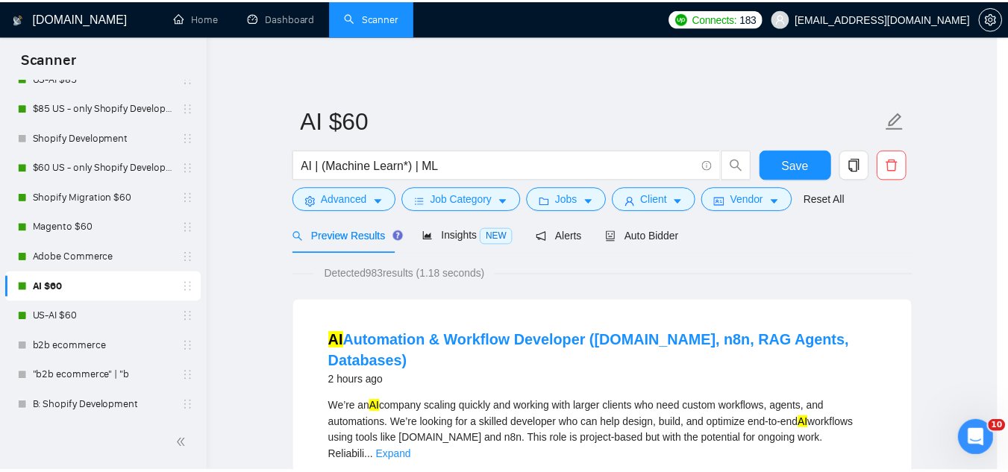
scroll to position [0, 0]
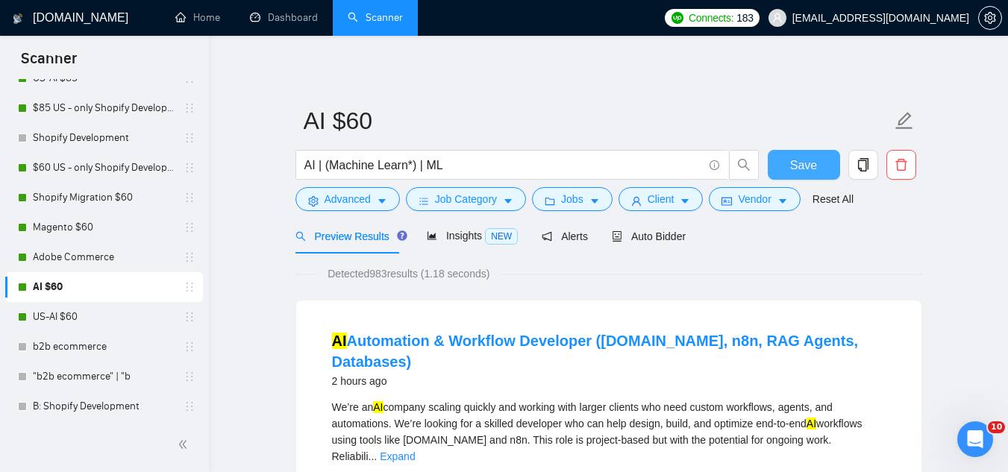
click at [794, 162] on span "Save" at bounding box center [803, 165] width 27 height 19
click at [794, 166] on span "Save" at bounding box center [803, 165] width 27 height 19
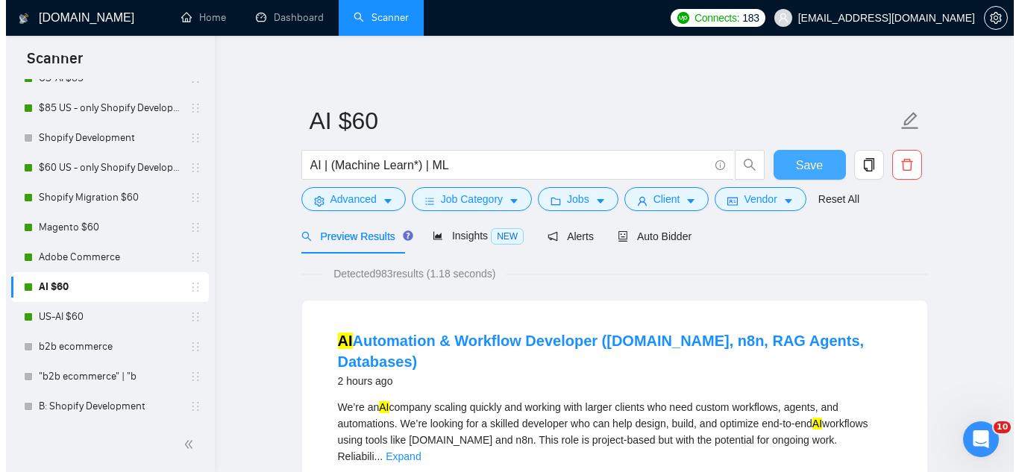
scroll to position [224, 0]
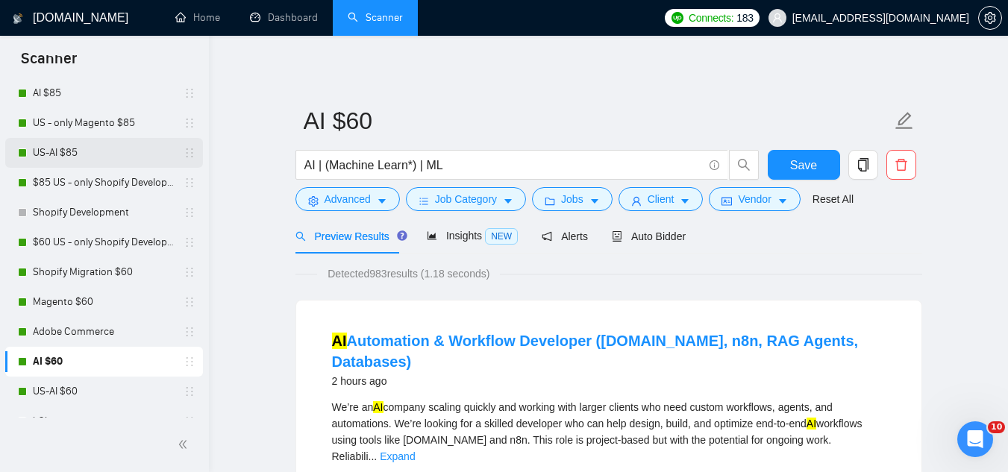
click at [86, 154] on link "US-AI $85" at bounding box center [104, 153] width 142 height 30
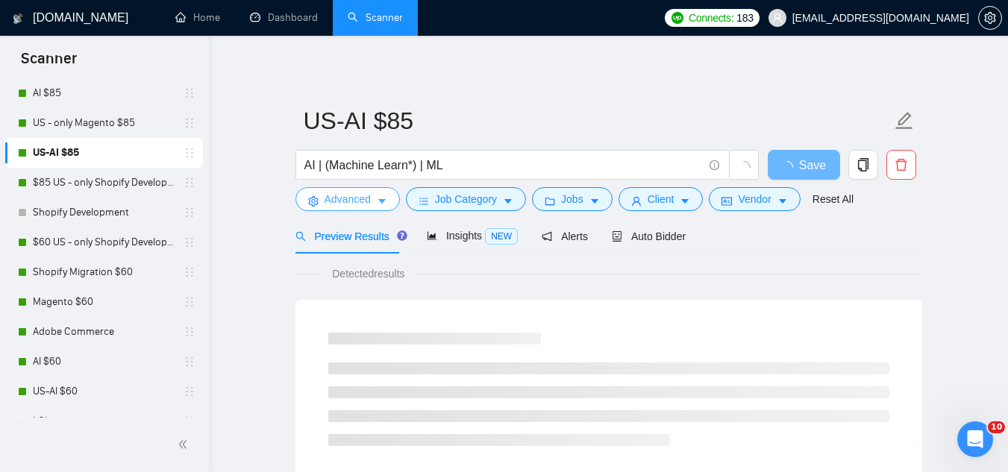
click at [342, 207] on button "Advanced" at bounding box center [347, 199] width 104 height 24
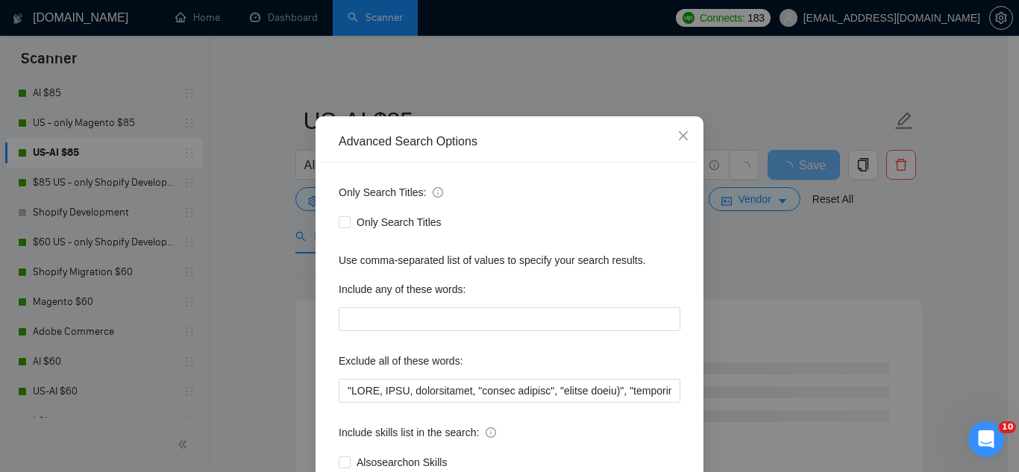
scroll to position [75, 0]
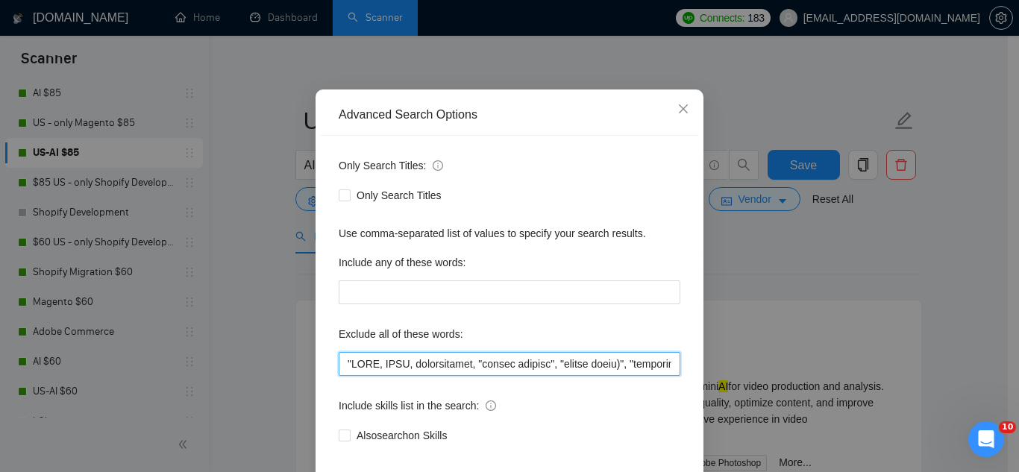
click at [415, 364] on input "text" at bounding box center [510, 364] width 342 height 24
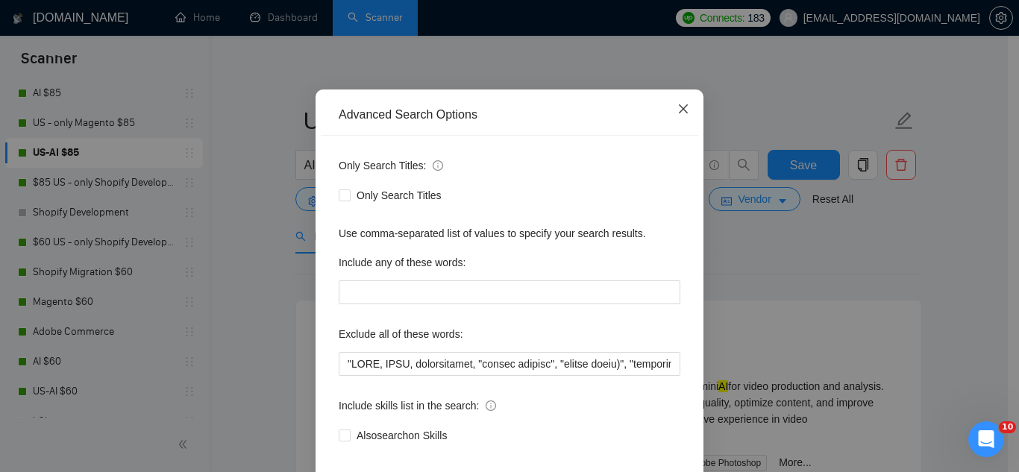
click at [682, 108] on icon "close" at bounding box center [683, 109] width 12 height 12
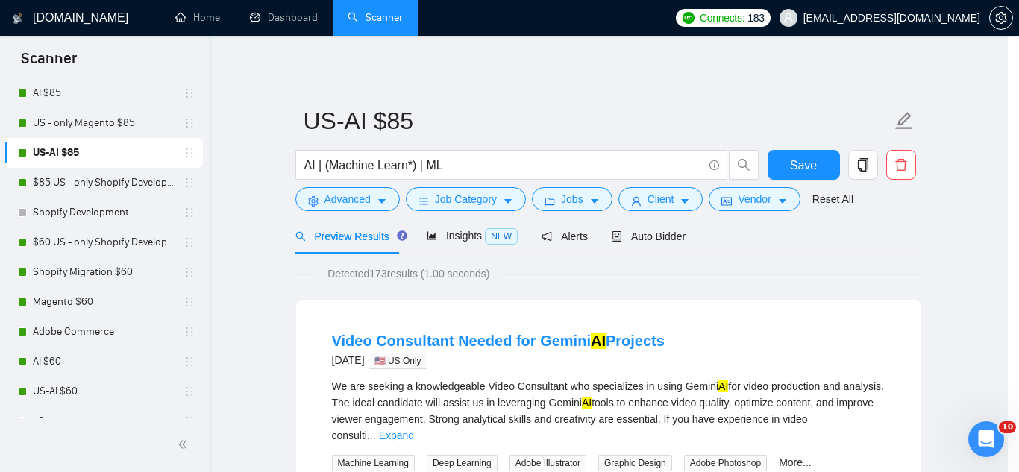
scroll to position [74, 0]
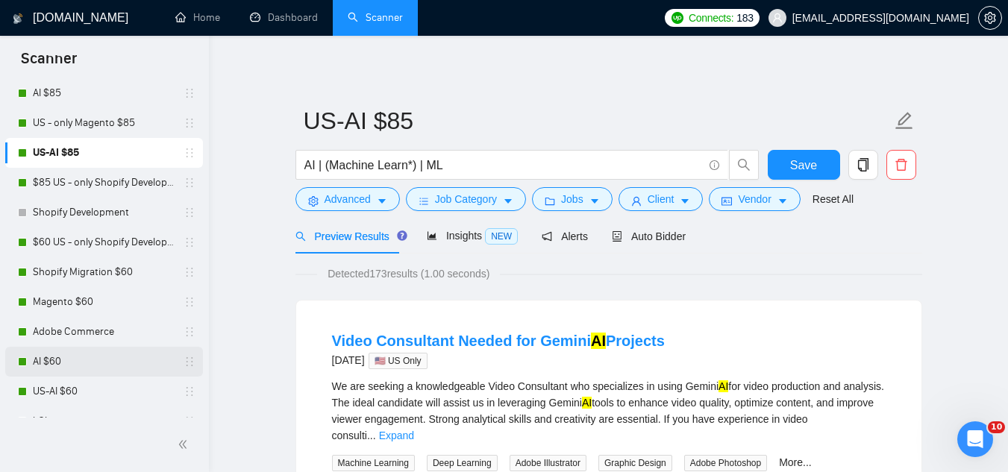
click at [117, 374] on link "AI $60" at bounding box center [104, 362] width 142 height 30
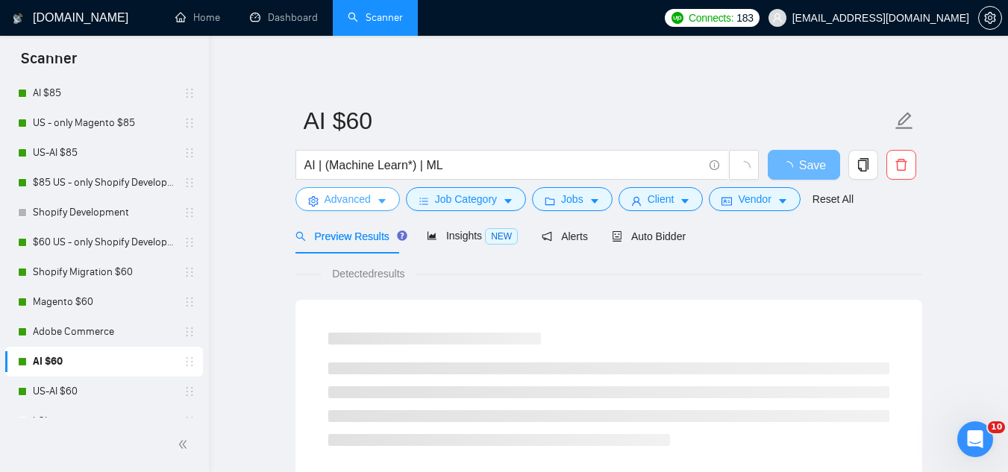
click at [333, 201] on span "Advanced" at bounding box center [347, 199] width 46 height 16
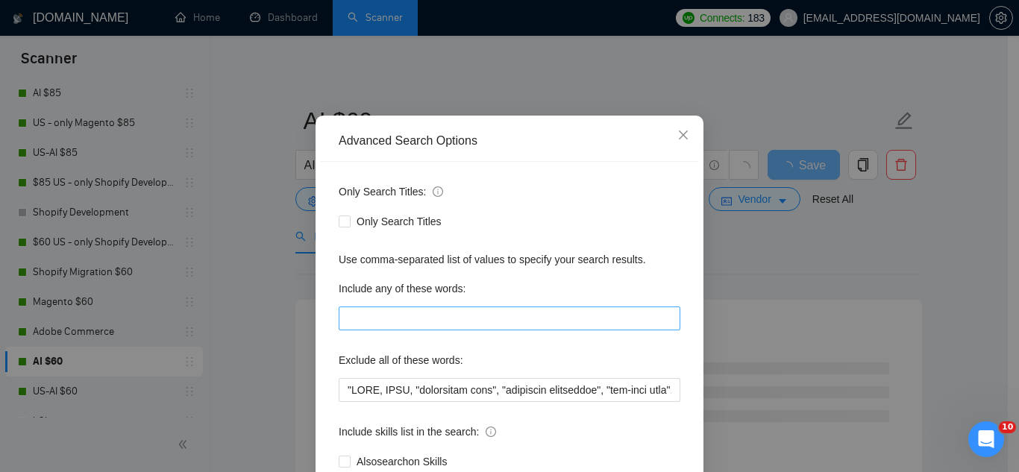
scroll to position [75, 0]
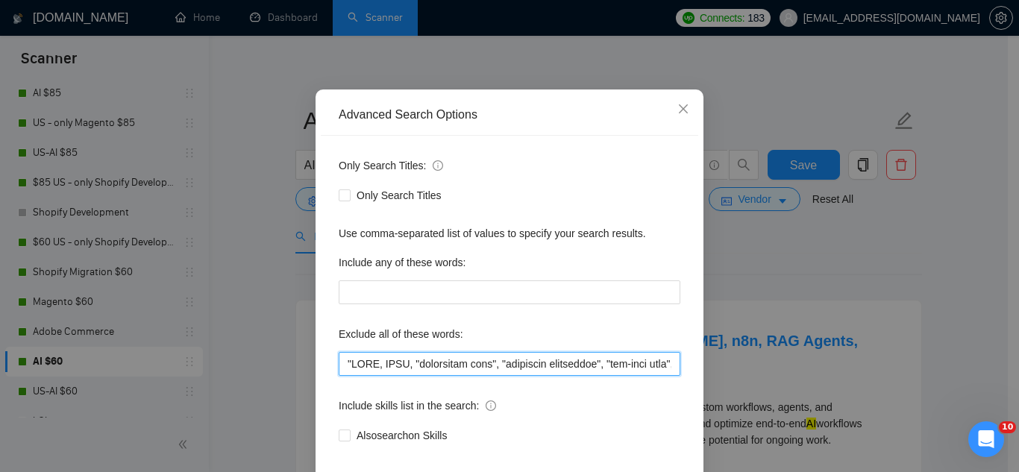
click at [339, 371] on input "text" at bounding box center [510, 364] width 342 height 24
paste input "consultation,"
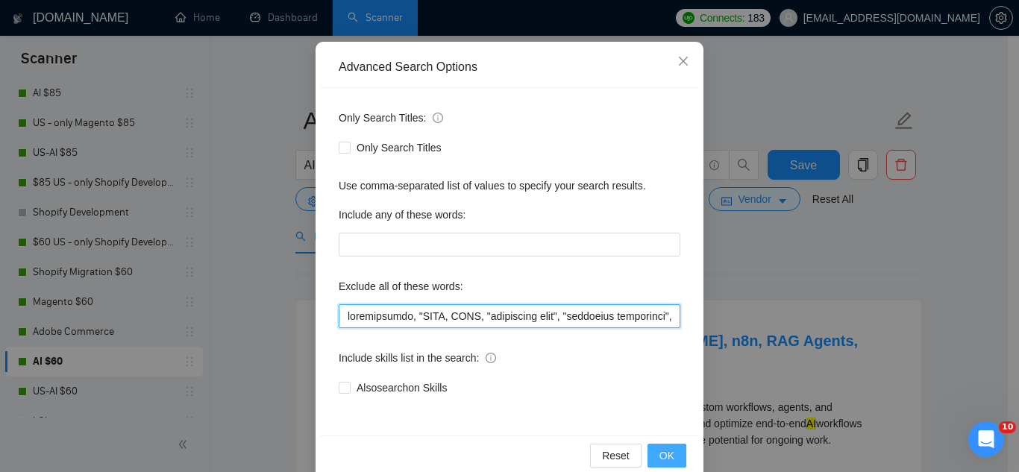
scroll to position [148, 0]
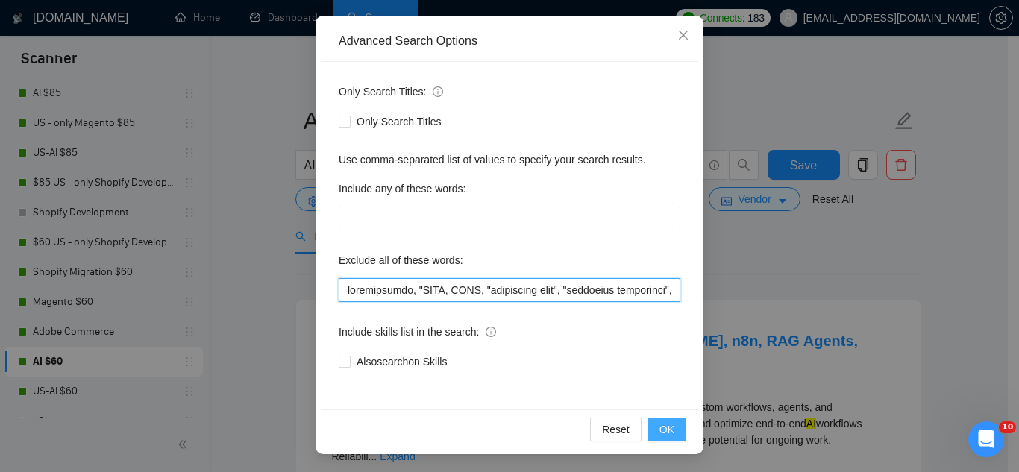
type input "consultation, "NSAW, NSAW, "consultant only", "scripting specialist", "one-time…"
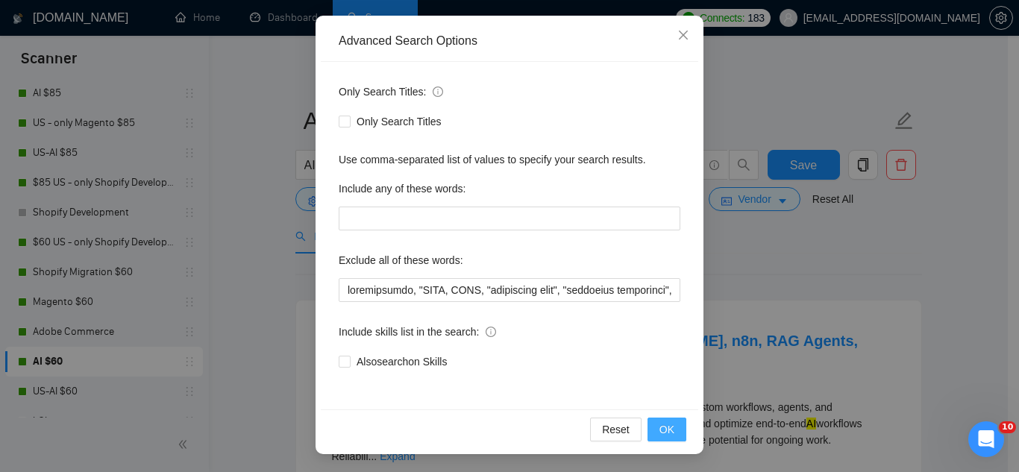
click at [663, 434] on span "OK" at bounding box center [666, 429] width 15 height 16
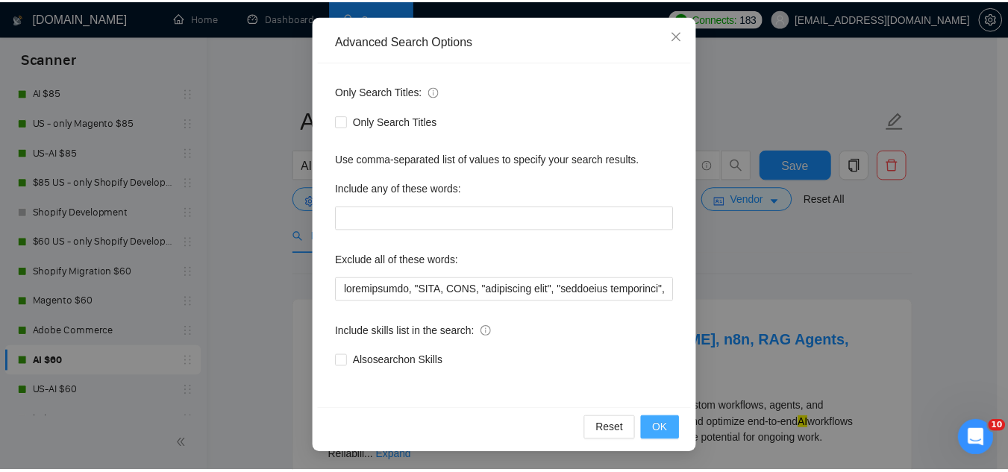
scroll to position [74, 0]
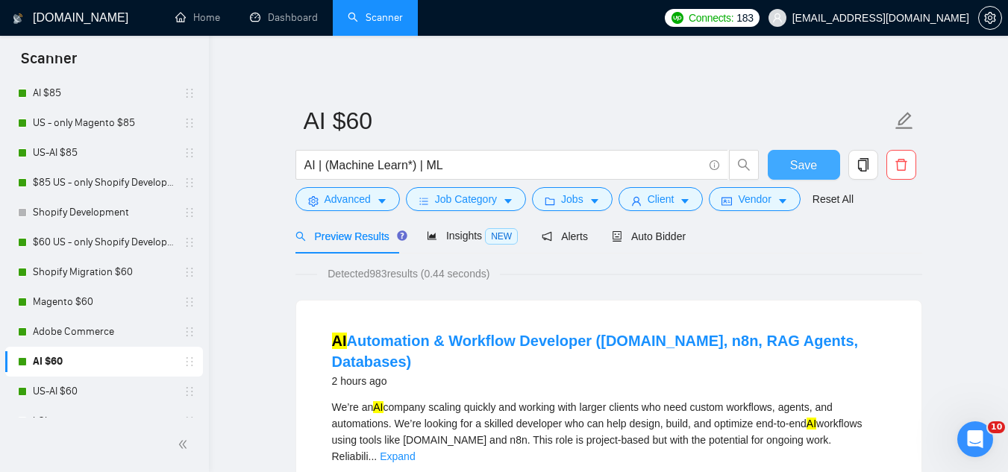
click at [791, 171] on span "Save" at bounding box center [803, 165] width 27 height 19
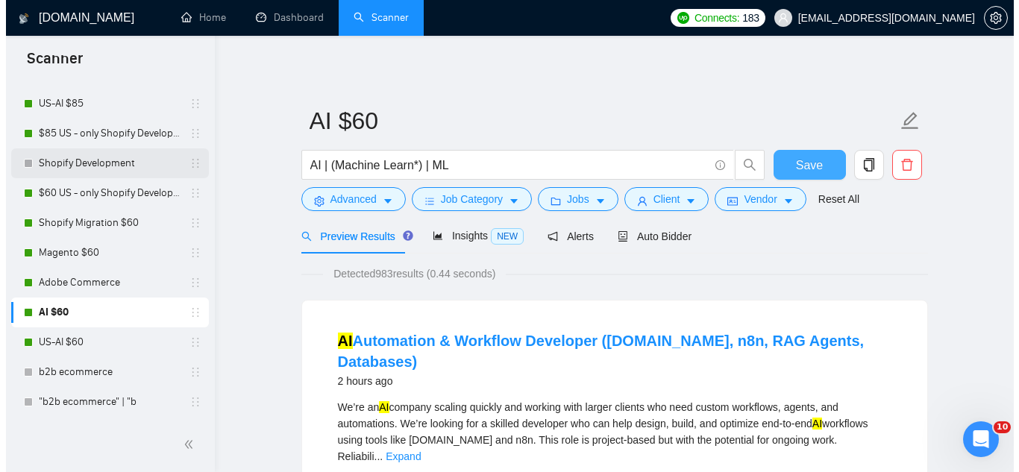
scroll to position [298, 0]
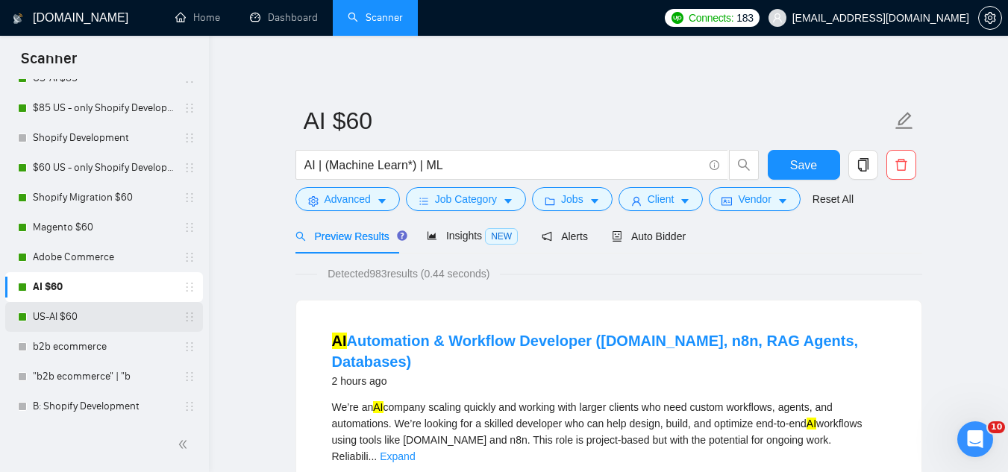
click at [113, 321] on link "US-AI $60" at bounding box center [104, 317] width 142 height 30
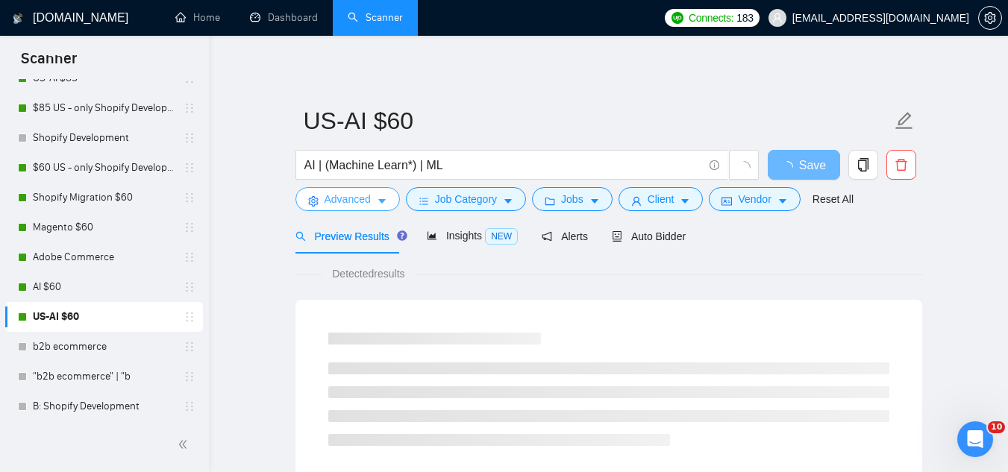
click at [345, 195] on span "Advanced" at bounding box center [347, 199] width 46 height 16
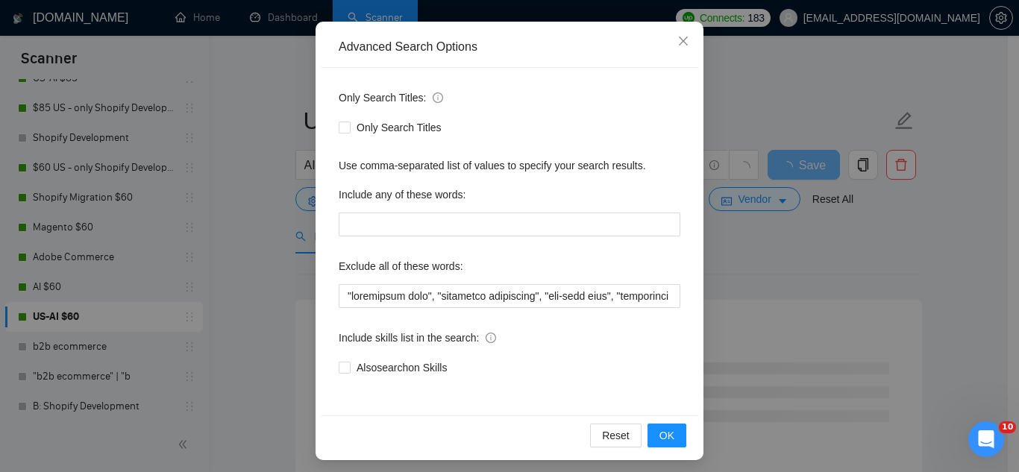
scroll to position [148, 0]
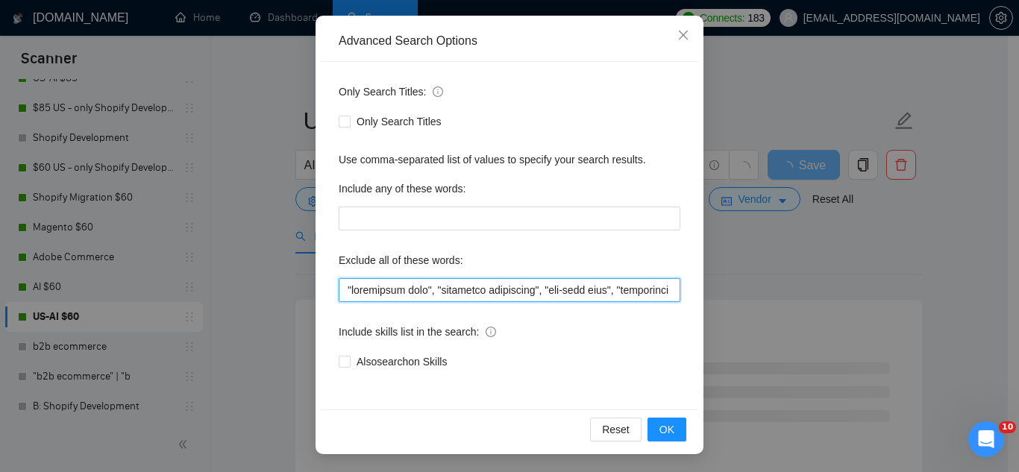
click at [339, 285] on input "text" at bounding box center [510, 290] width 342 height 24
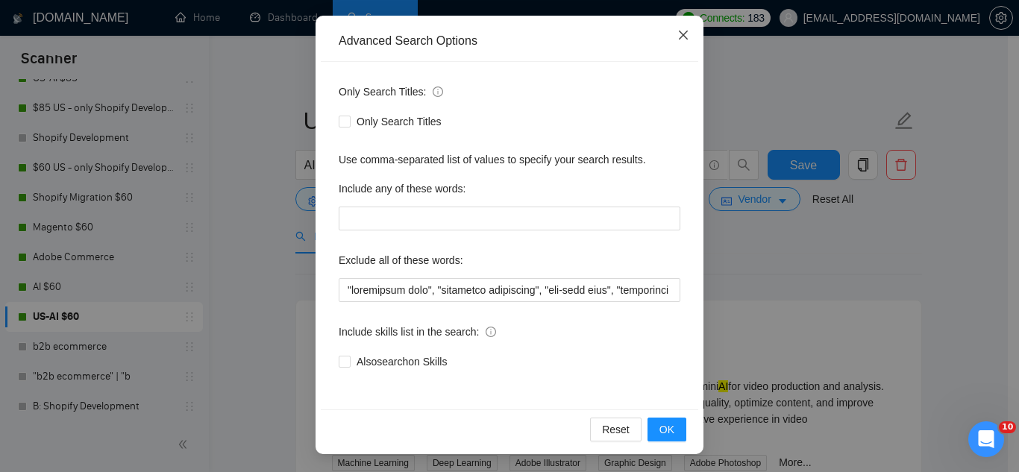
click at [679, 38] on icon "close" at bounding box center [683, 35] width 9 height 9
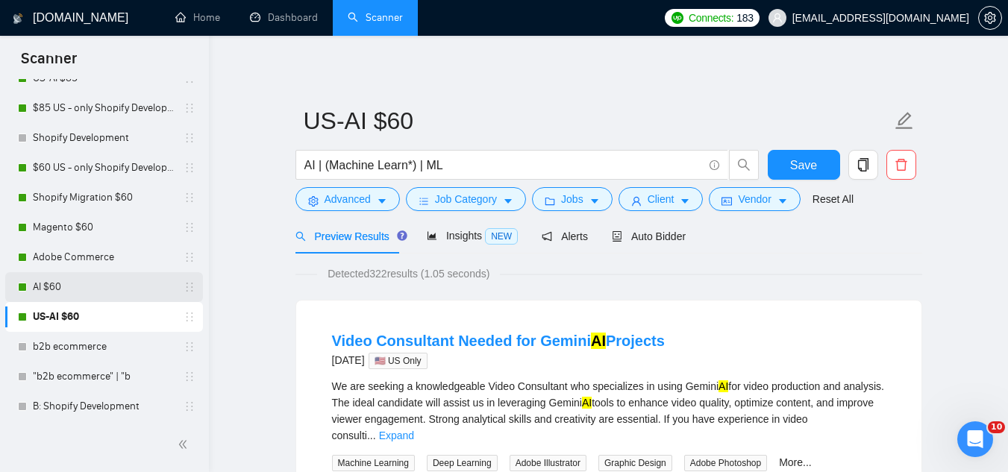
click at [125, 295] on link "AI $60" at bounding box center [104, 287] width 142 height 30
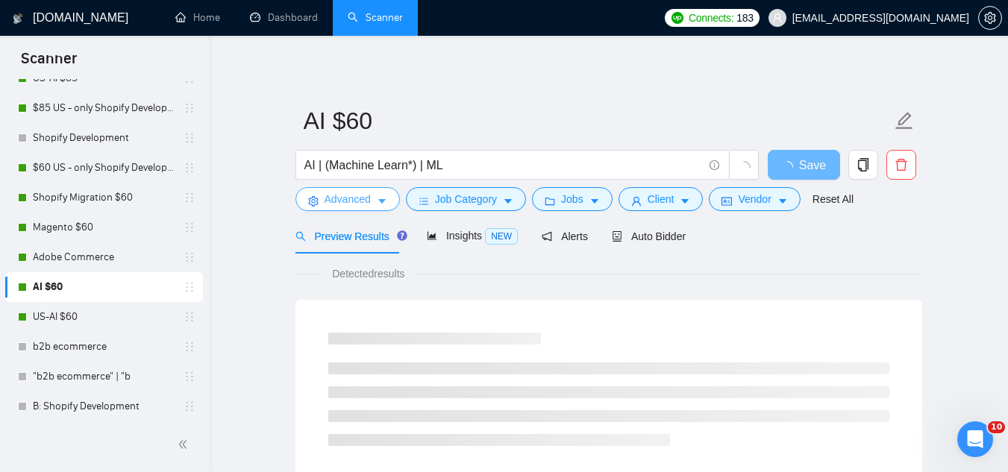
click at [346, 202] on span "Advanced" at bounding box center [347, 199] width 46 height 16
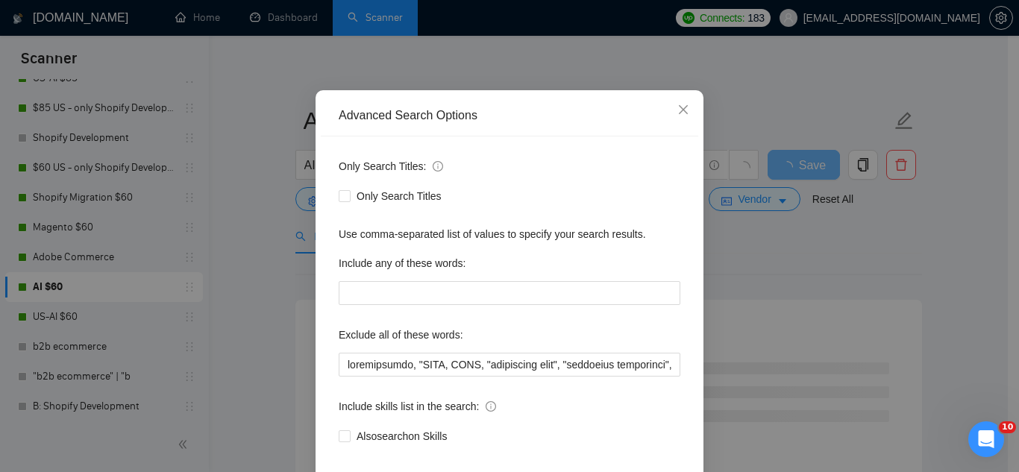
scroll to position [75, 0]
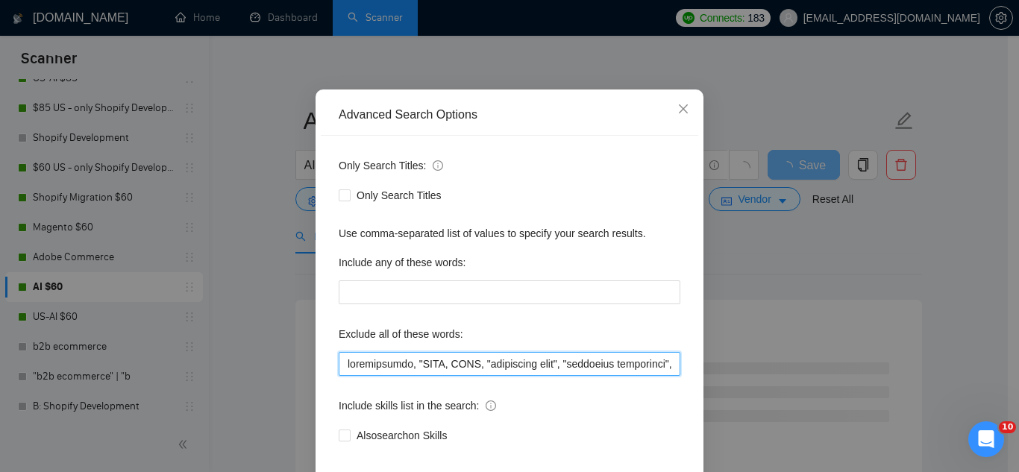
click at [339, 368] on input "text" at bounding box center [510, 364] width 342 height 24
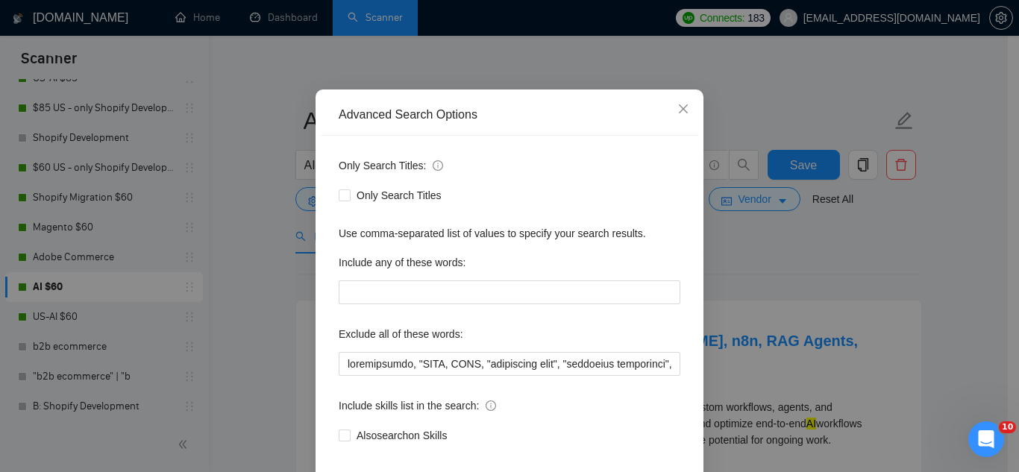
click at [391, 224] on div "Only Search Titles: Only Search Titles Use comma-separated list of values to sp…" at bounding box center [509, 310] width 377 height 348
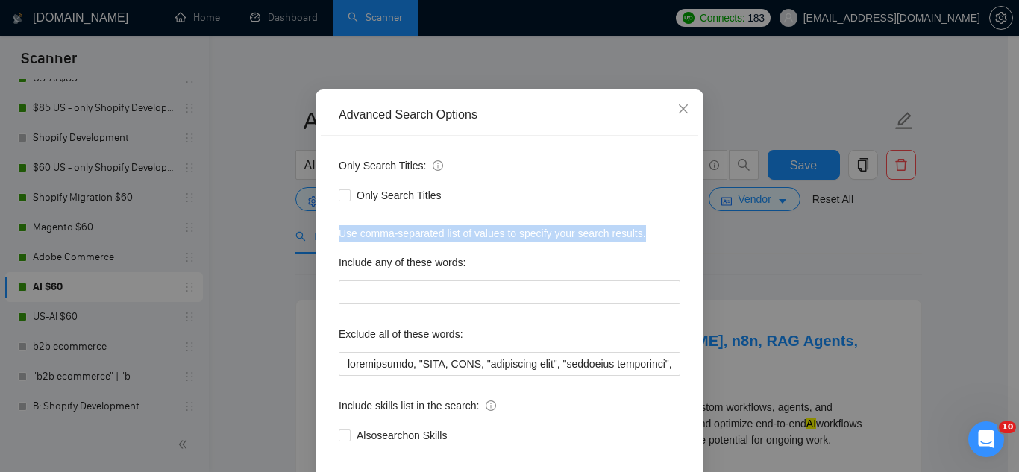
click at [391, 224] on div "Only Search Titles: Only Search Titles Use comma-separated list of values to sp…" at bounding box center [509, 310] width 377 height 348
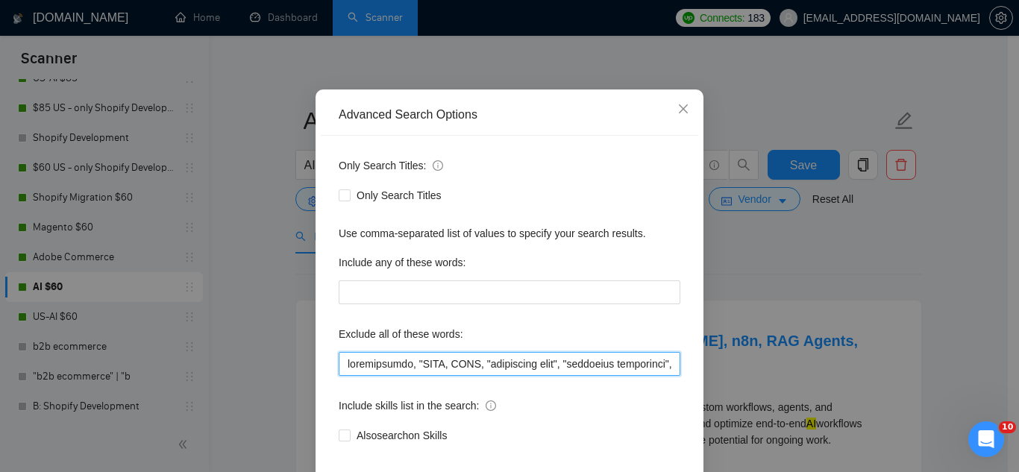
click at [345, 368] on input "text" at bounding box center [510, 364] width 342 height 24
click at [343, 365] on input "text" at bounding box center [510, 364] width 342 height 24
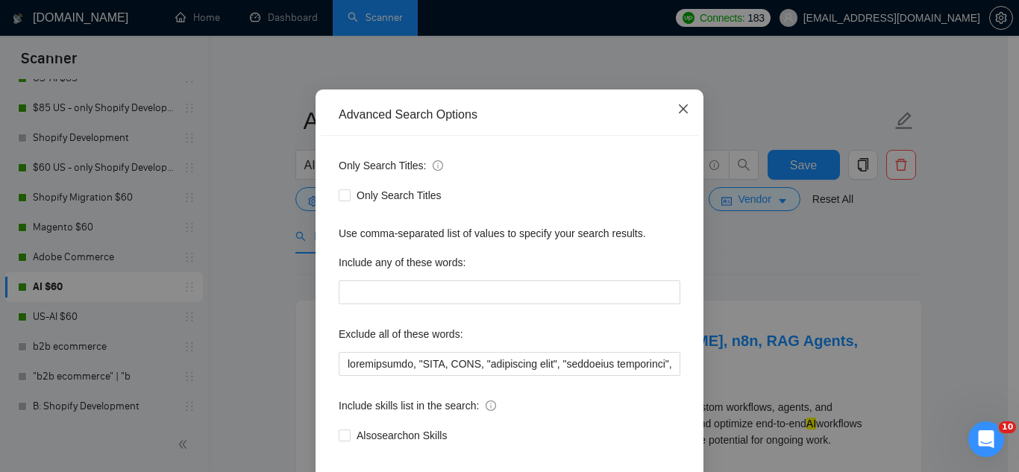
click at [677, 112] on icon "close" at bounding box center [683, 109] width 12 height 12
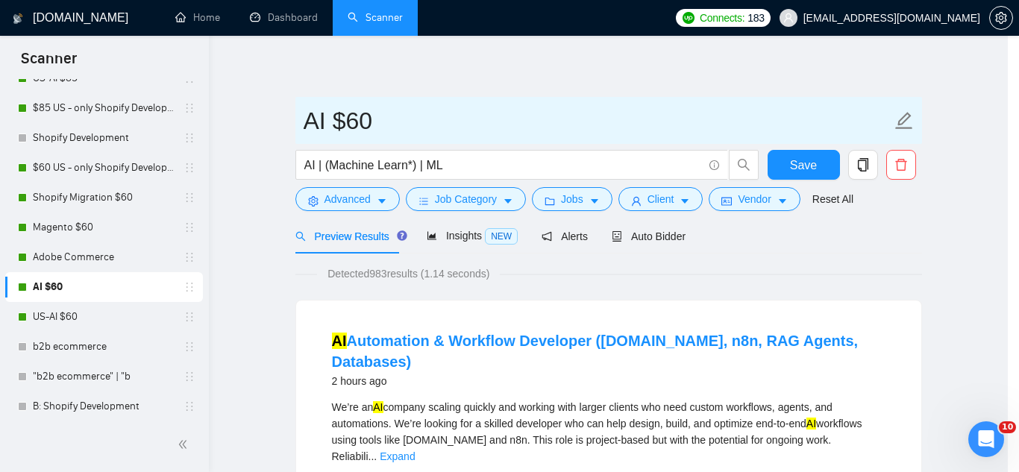
scroll to position [74, 0]
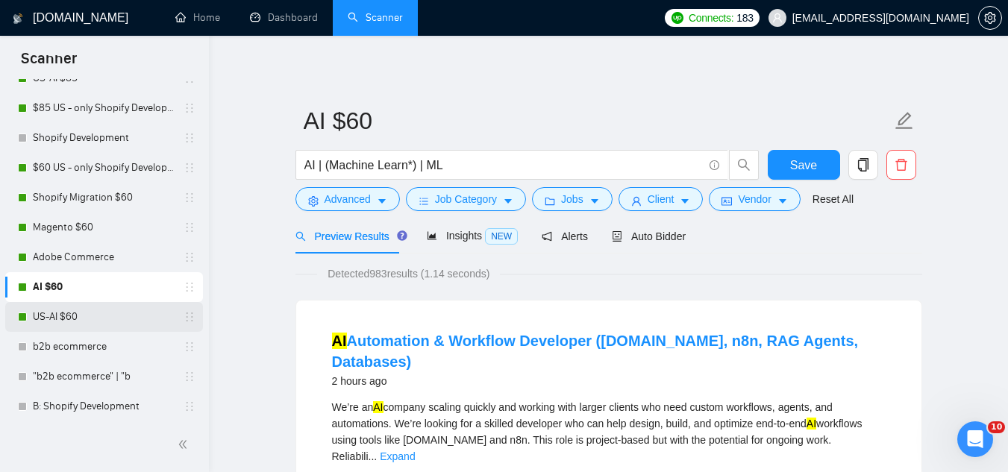
click at [43, 318] on link "US-AI $60" at bounding box center [104, 317] width 142 height 30
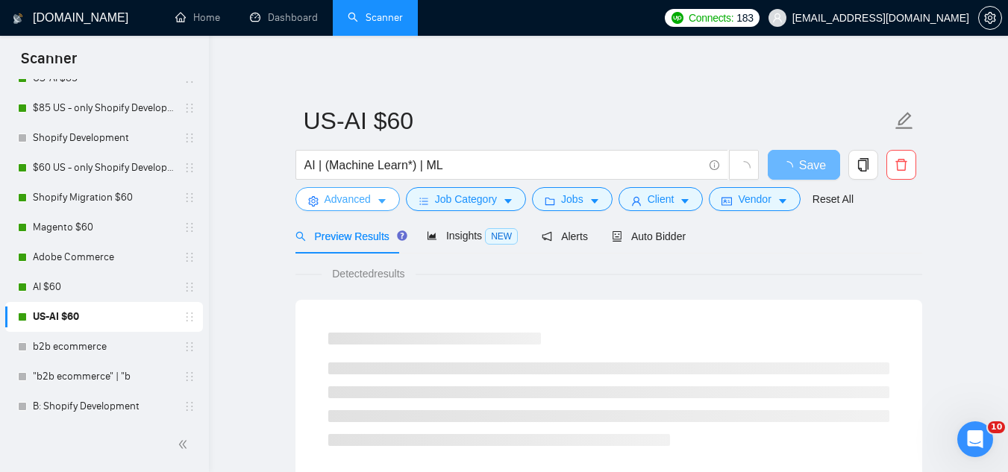
click at [336, 206] on span "Advanced" at bounding box center [347, 199] width 46 height 16
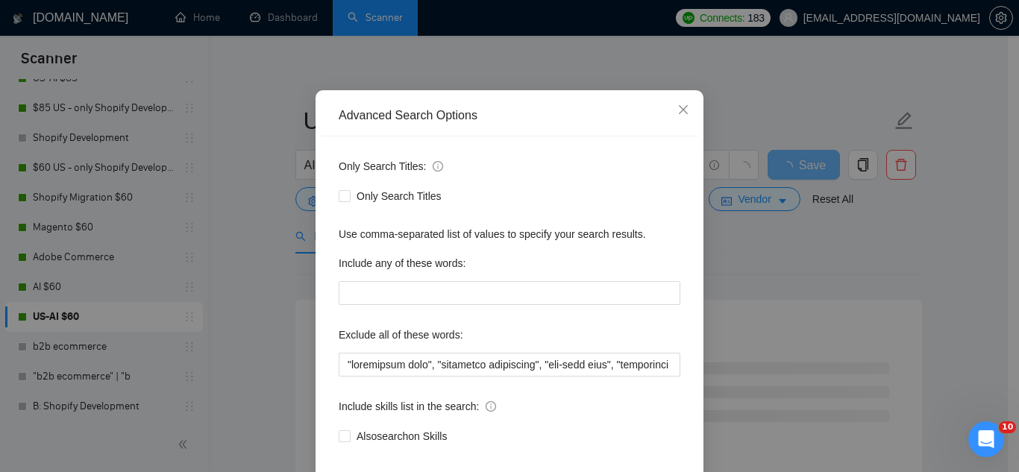
scroll to position [75, 0]
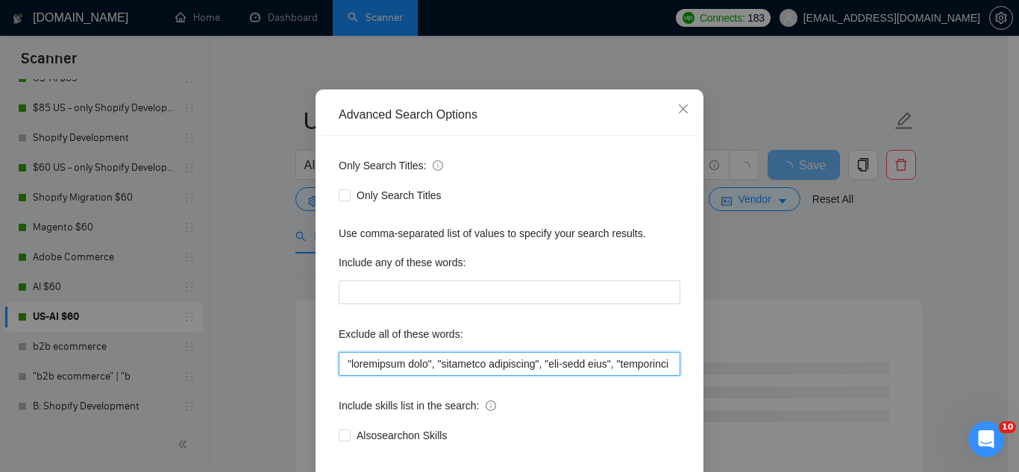
click at [341, 365] on input "text" at bounding box center [510, 364] width 342 height 24
paste input "consultation, "NSAW, NSAW,"
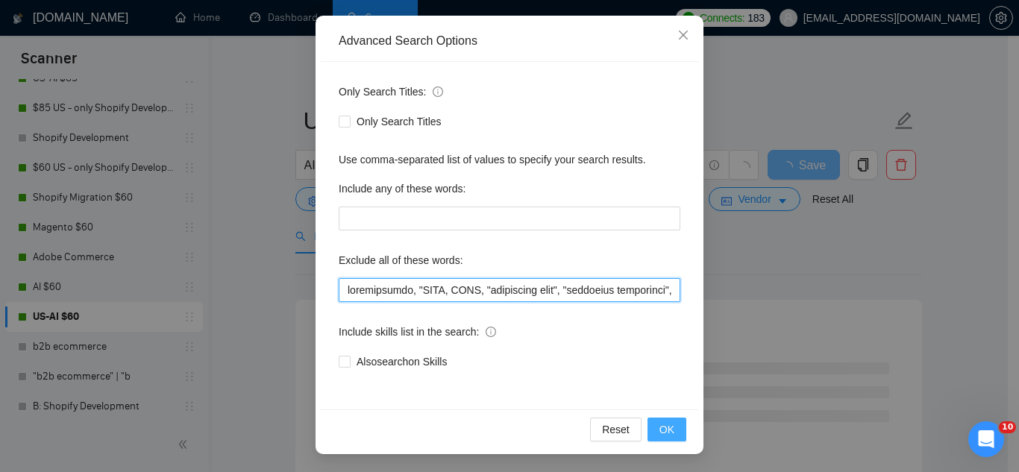
type input "consultation, "NSAW, NSAW, "consultant only", "scripting specialist", "one-time…"
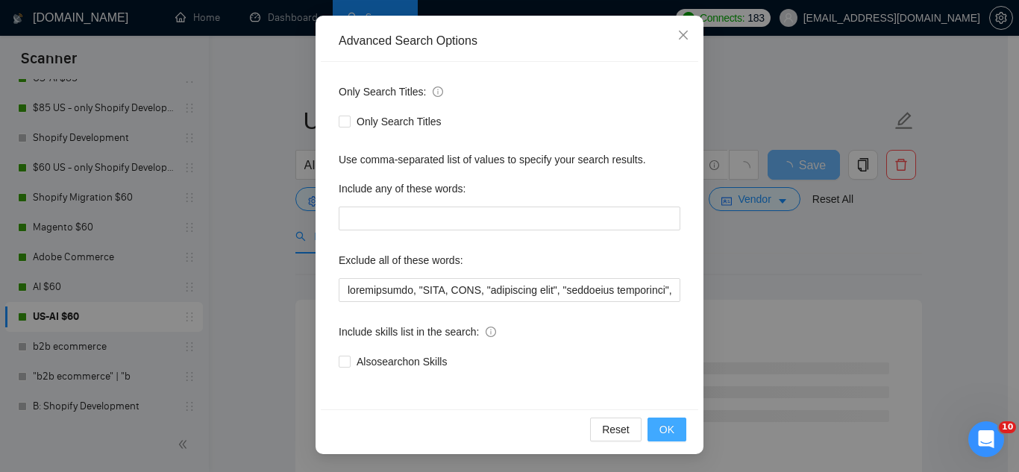
click at [650, 429] on button "OK" at bounding box center [666, 430] width 39 height 24
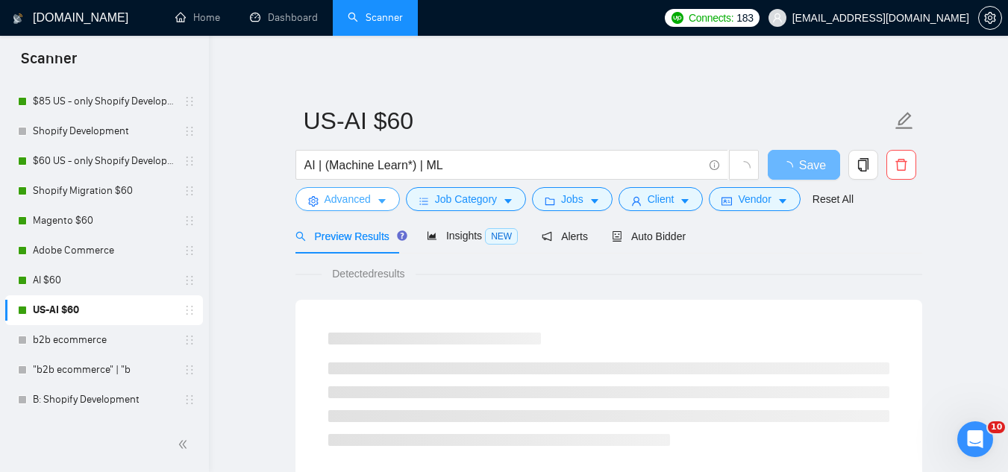
scroll to position [302, 0]
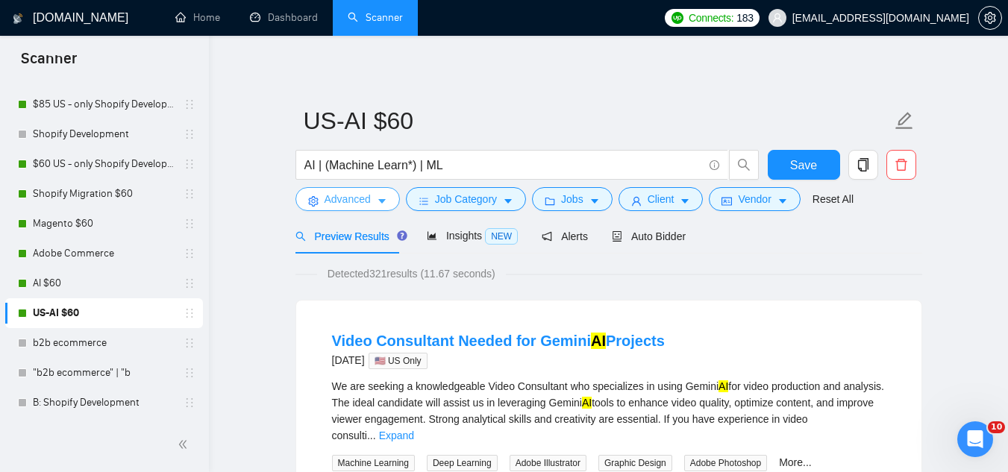
click at [356, 207] on span "Advanced" at bounding box center [347, 199] width 46 height 16
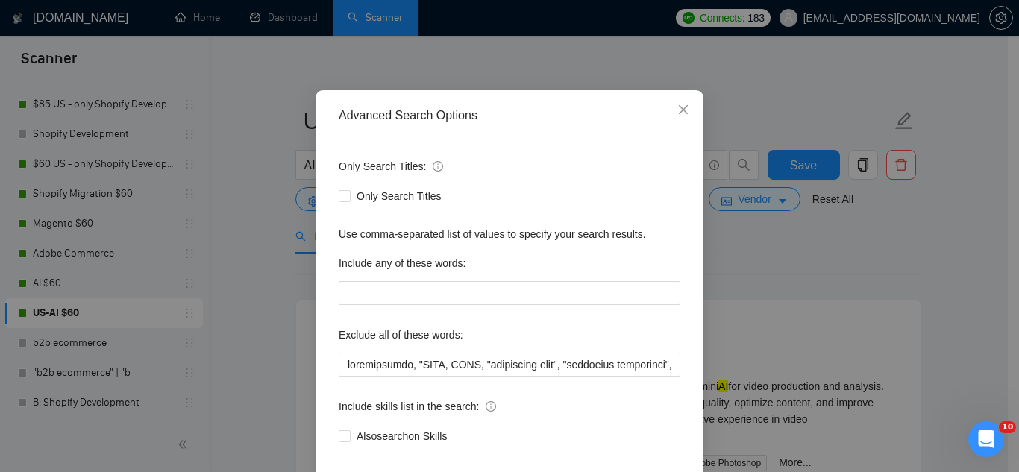
click at [746, 289] on div "Advanced Search Options Only Search Titles: Only Search Titles Use comma-separa…" at bounding box center [509, 236] width 1019 height 472
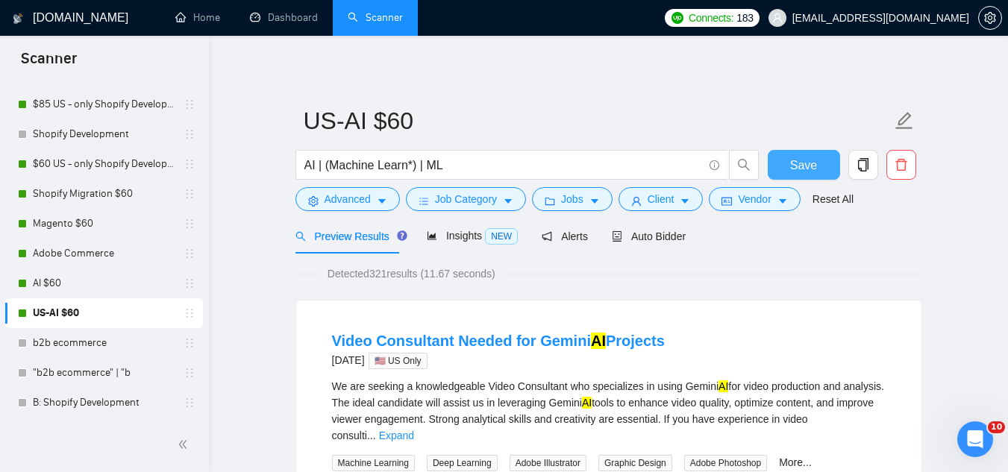
click at [797, 169] on span "Save" at bounding box center [803, 165] width 27 height 19
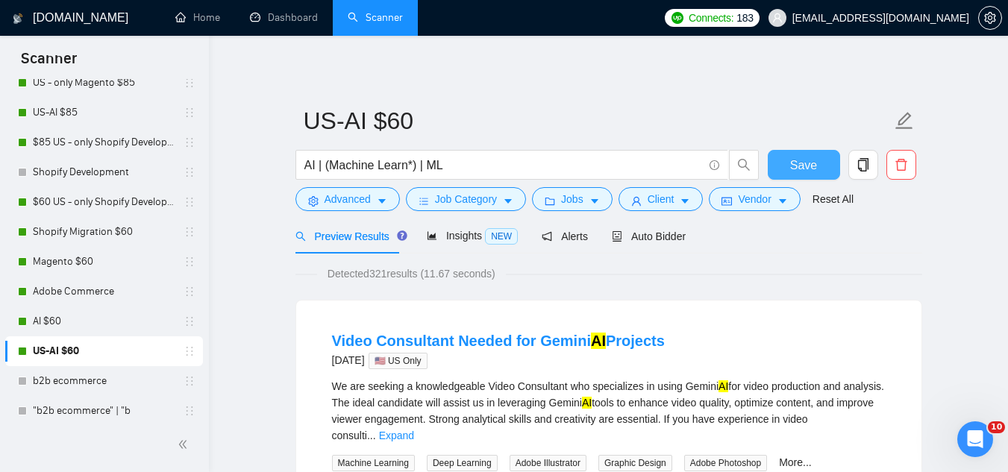
scroll to position [298, 0]
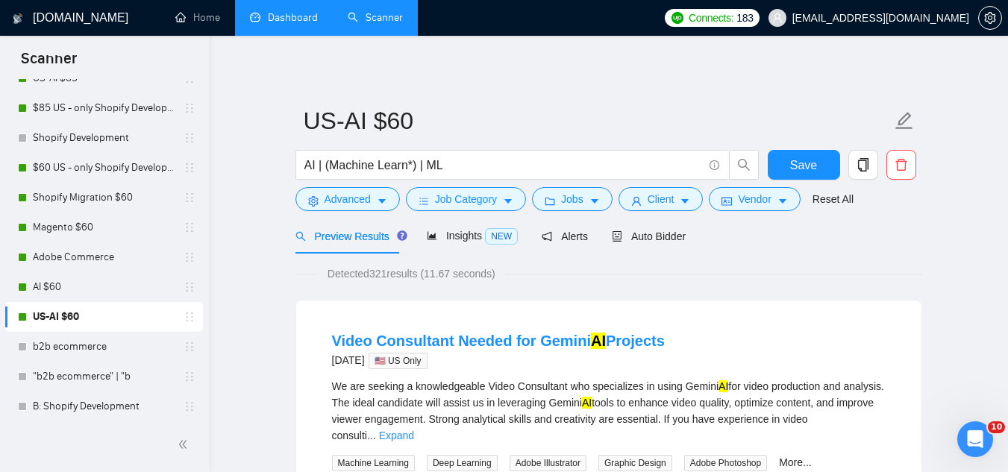
click at [289, 20] on link "Dashboard" at bounding box center [284, 17] width 68 height 13
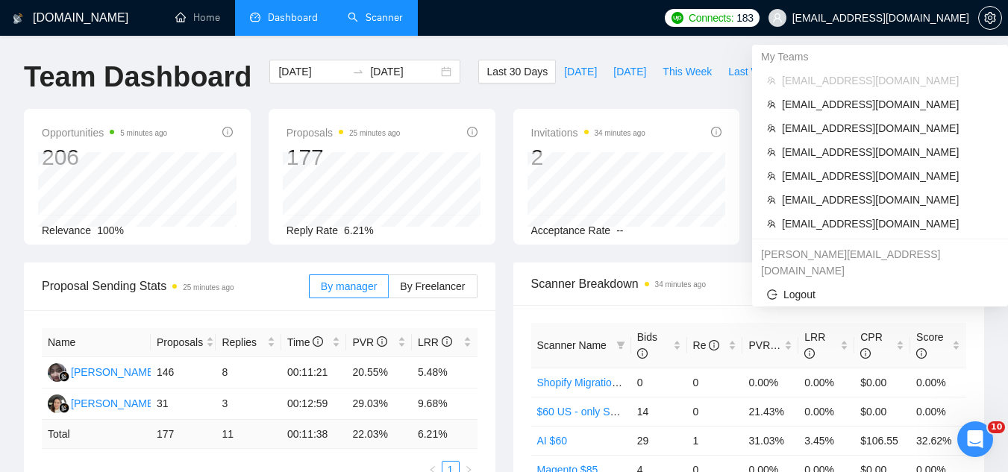
click at [915, 18] on span "[EMAIL_ADDRESS][DOMAIN_NAME]" at bounding box center [880, 18] width 177 height 0
click at [867, 224] on span "[EMAIL_ADDRESS][DOMAIN_NAME]" at bounding box center [887, 224] width 211 height 16
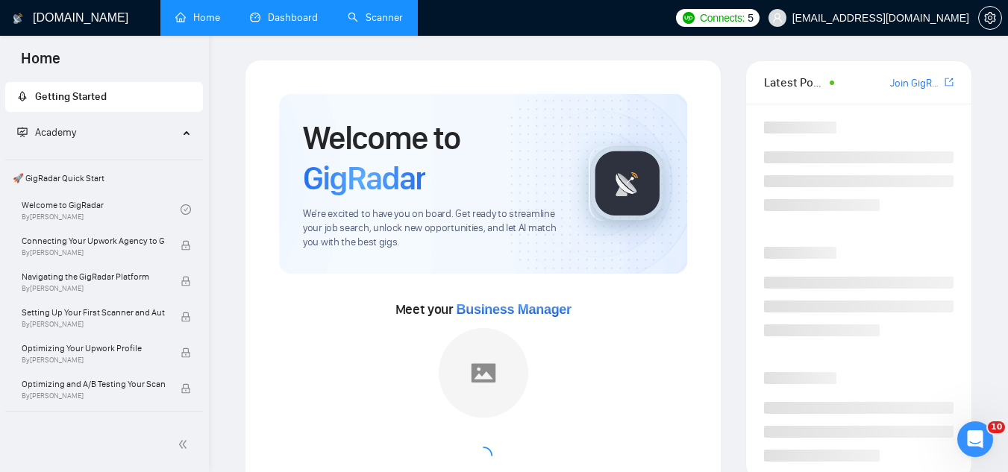
click at [859, 28] on span "[EMAIL_ADDRESS][DOMAIN_NAME]" at bounding box center [868, 18] width 219 height 48
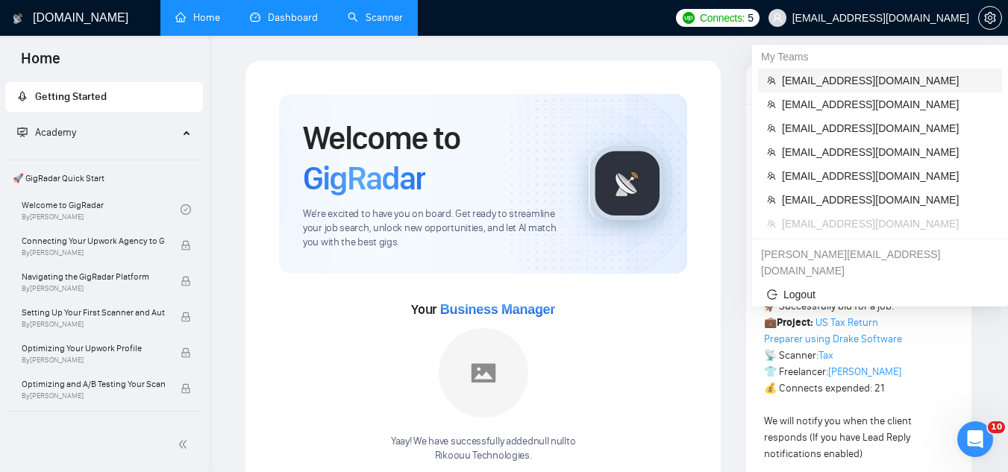
click at [862, 77] on span "[EMAIL_ADDRESS][DOMAIN_NAME]" at bounding box center [887, 80] width 211 height 16
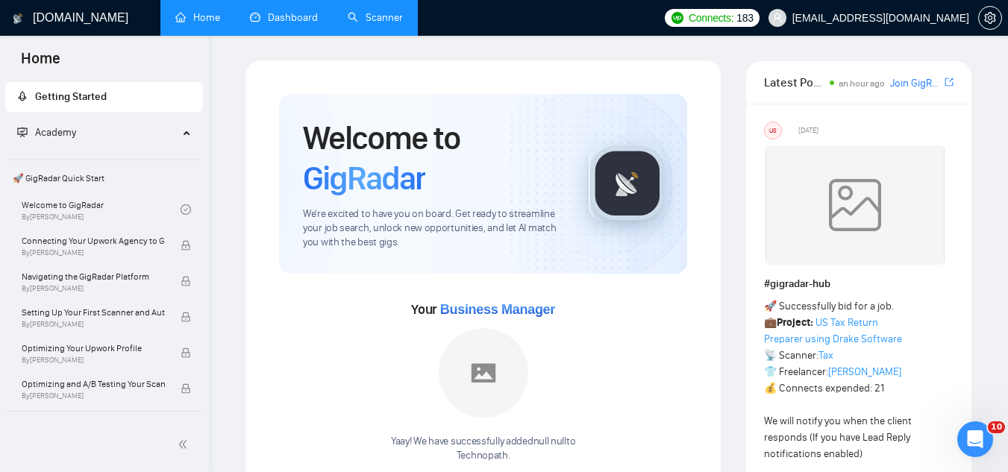
click at [308, 12] on link "Dashboard" at bounding box center [284, 17] width 68 height 13
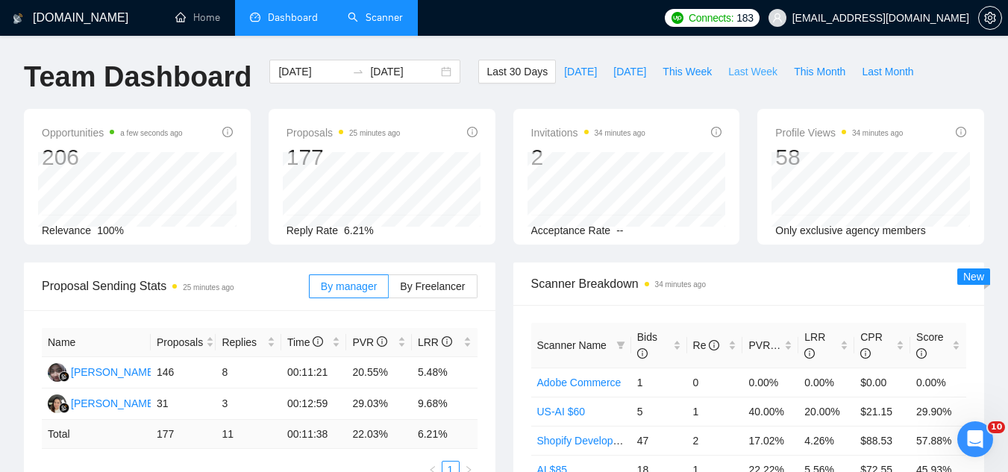
click at [738, 68] on span "Last Week" at bounding box center [752, 71] width 49 height 16
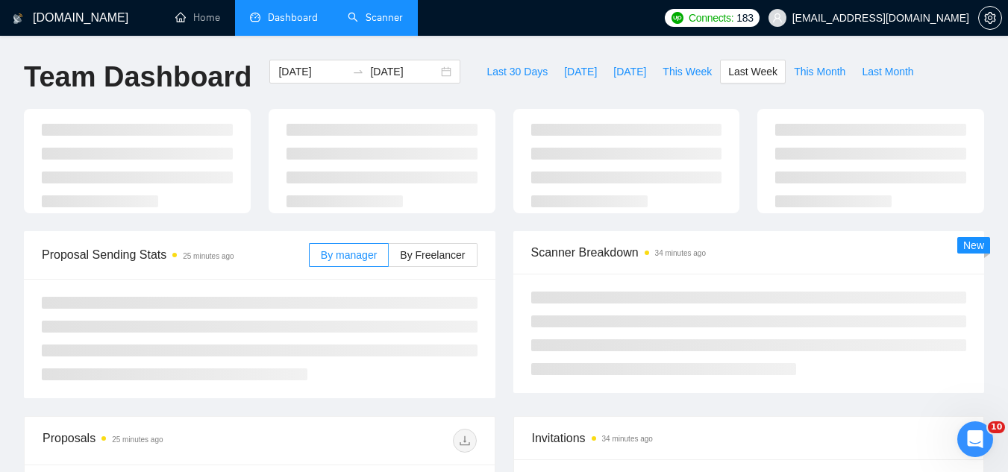
type input "[DATE]"
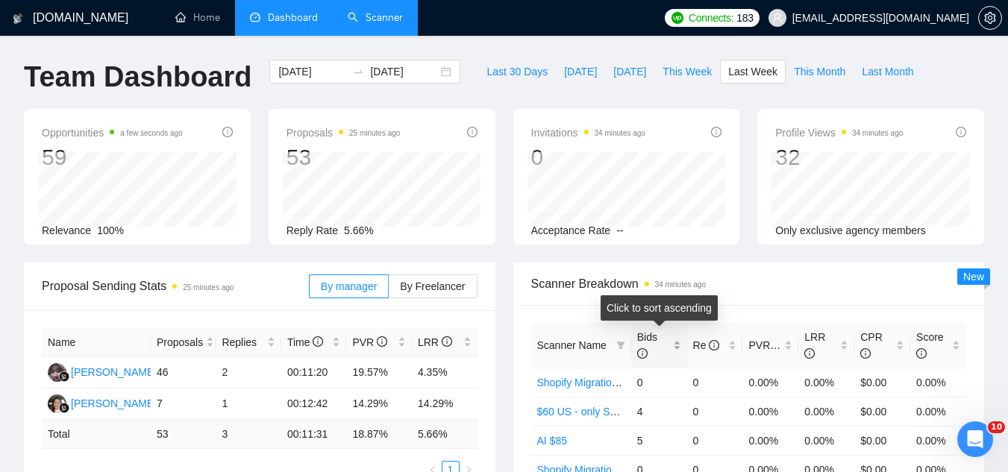
click at [678, 342] on div "Bids" at bounding box center [659, 345] width 44 height 33
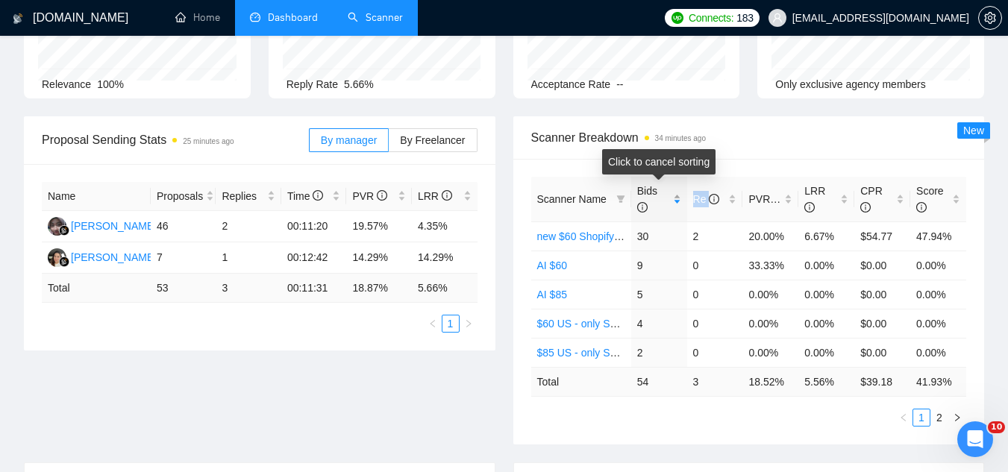
scroll to position [149, 0]
